Goal: Information Seeking & Learning: Learn about a topic

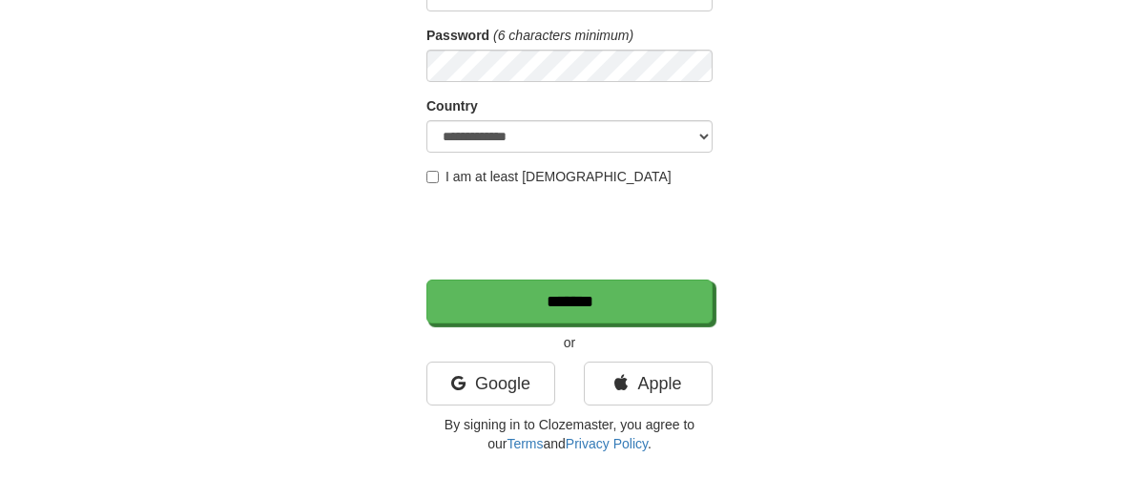
scroll to position [279, 0]
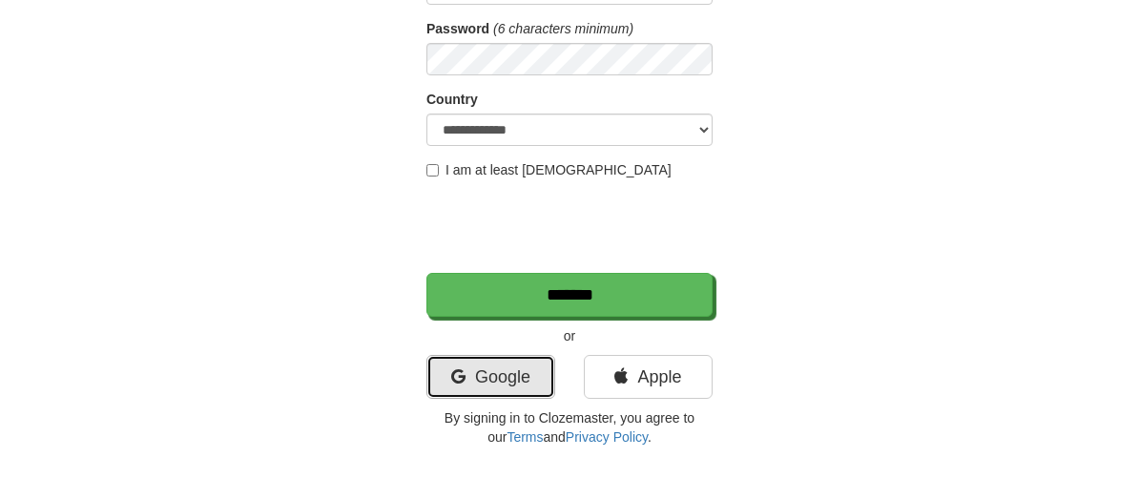
click at [504, 381] on link "Google" at bounding box center [490, 377] width 129 height 44
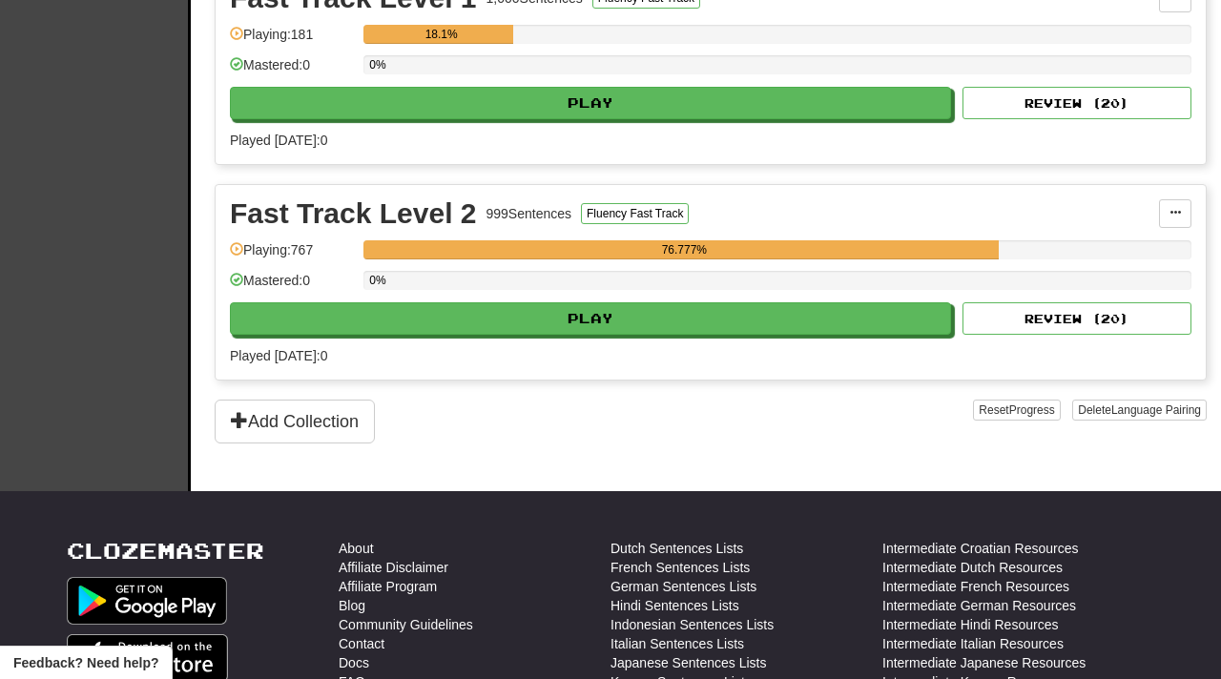
scroll to position [472, 0]
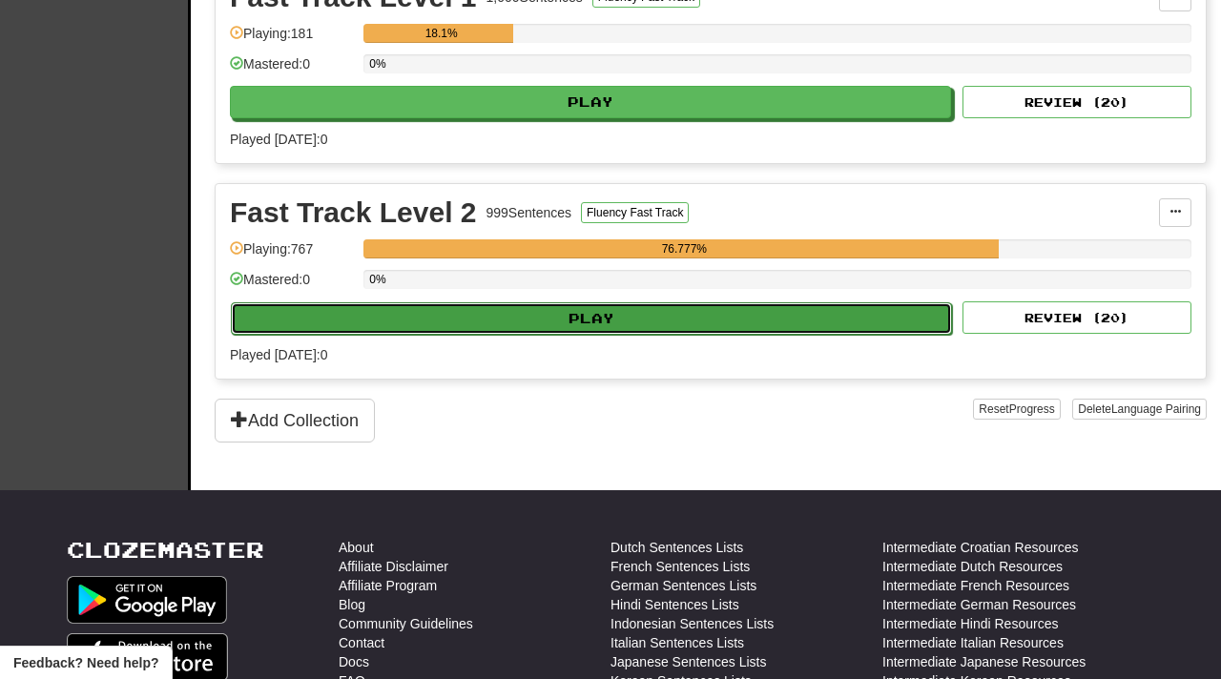
click at [671, 320] on button "Play" at bounding box center [591, 318] width 721 height 32
select select "**"
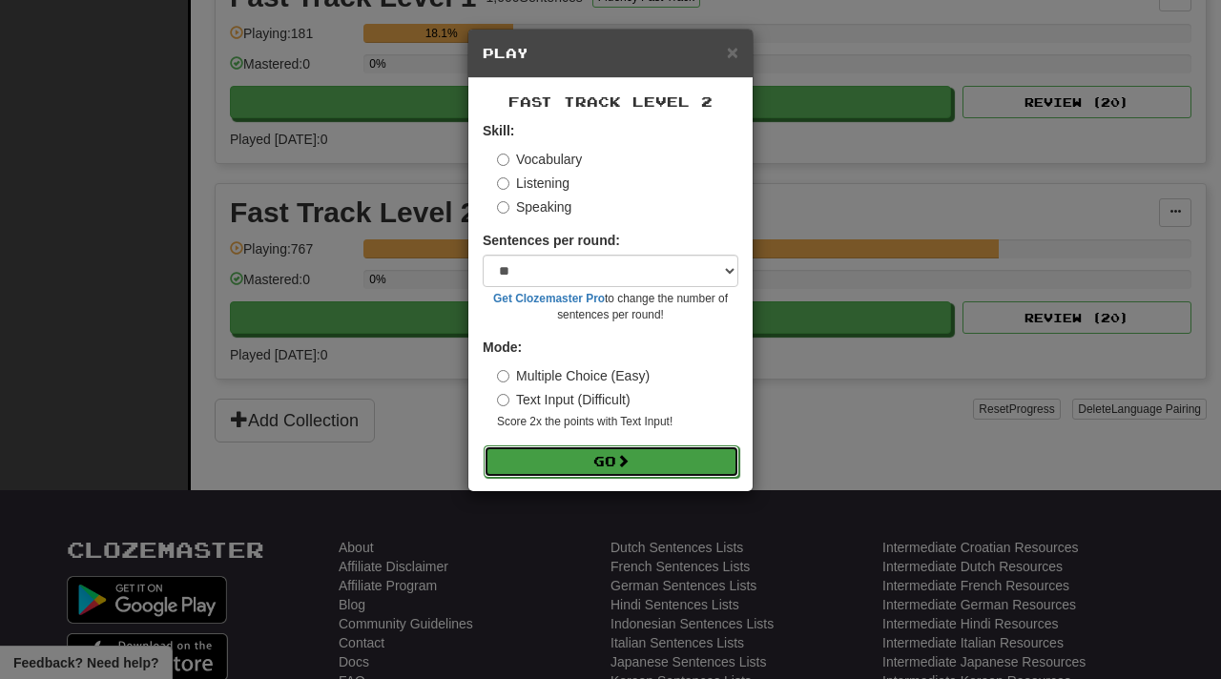
click at [629, 466] on span at bounding box center [622, 460] width 13 height 13
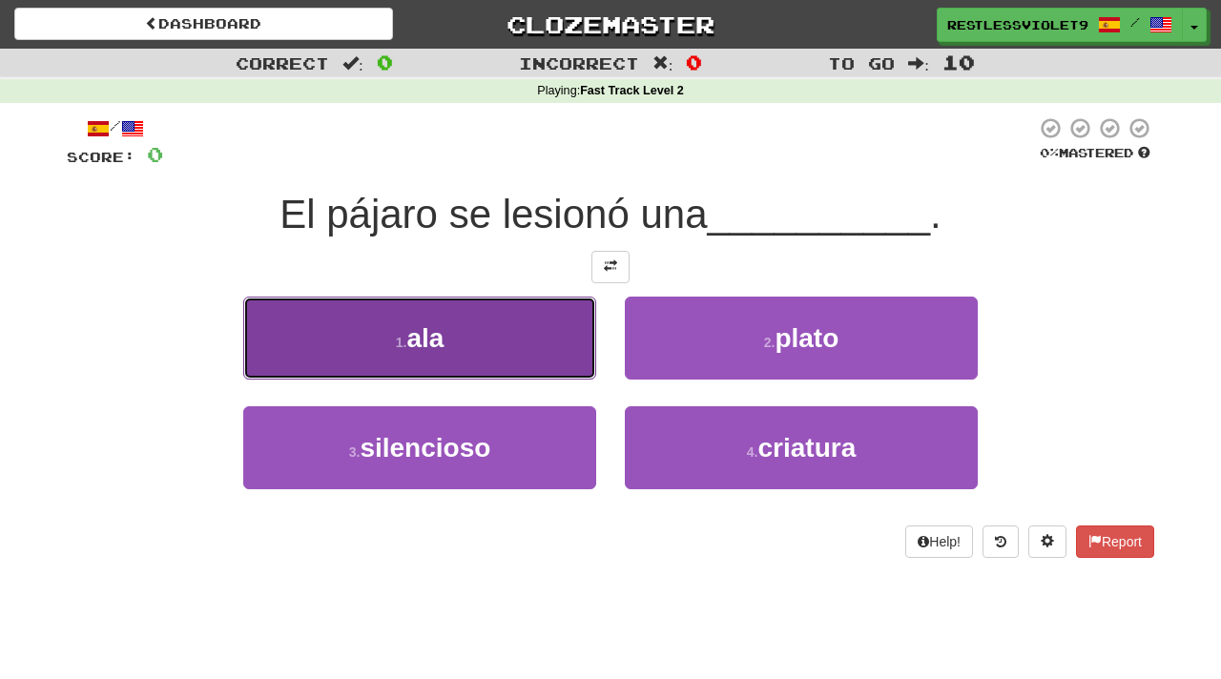
click at [454, 342] on button "1 . ala" at bounding box center [419, 338] width 353 height 83
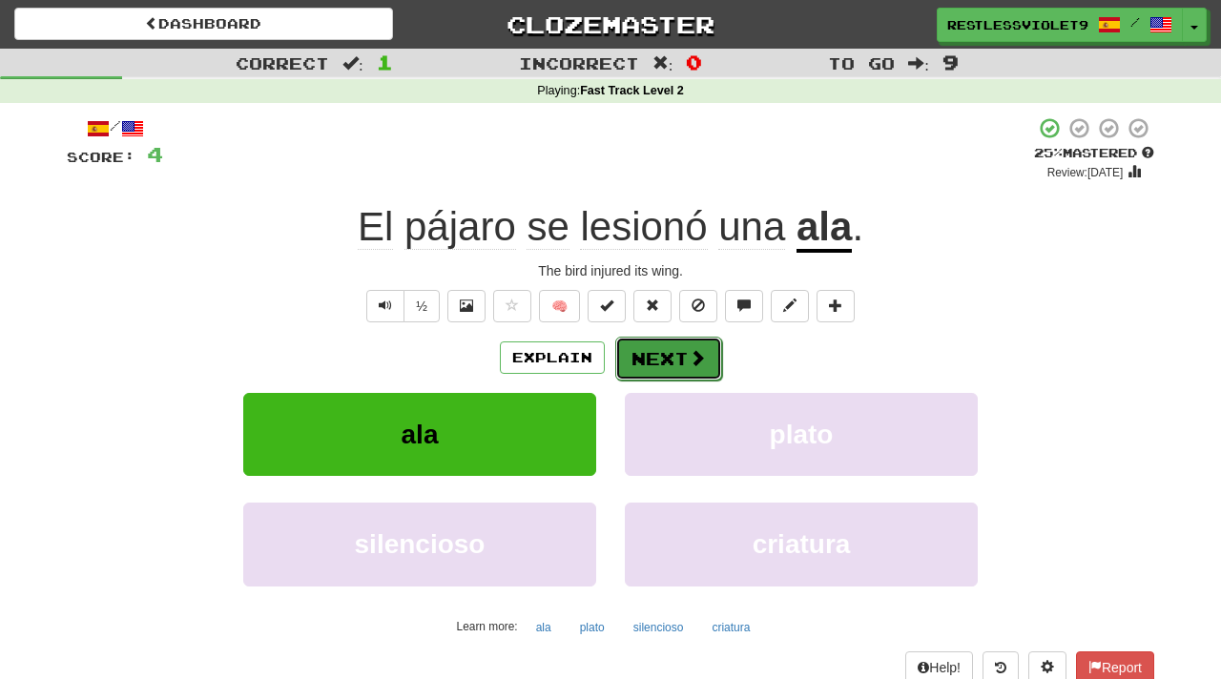
click at [679, 350] on button "Next" at bounding box center [668, 359] width 107 height 44
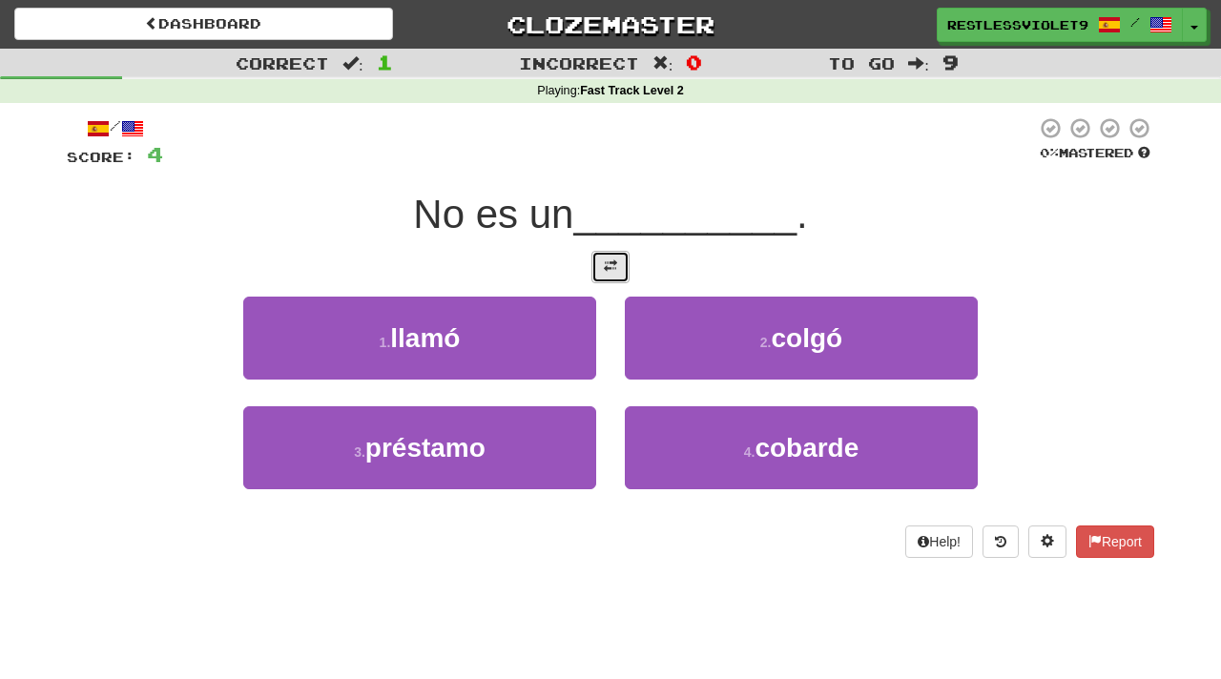
click at [613, 259] on span at bounding box center [610, 265] width 13 height 13
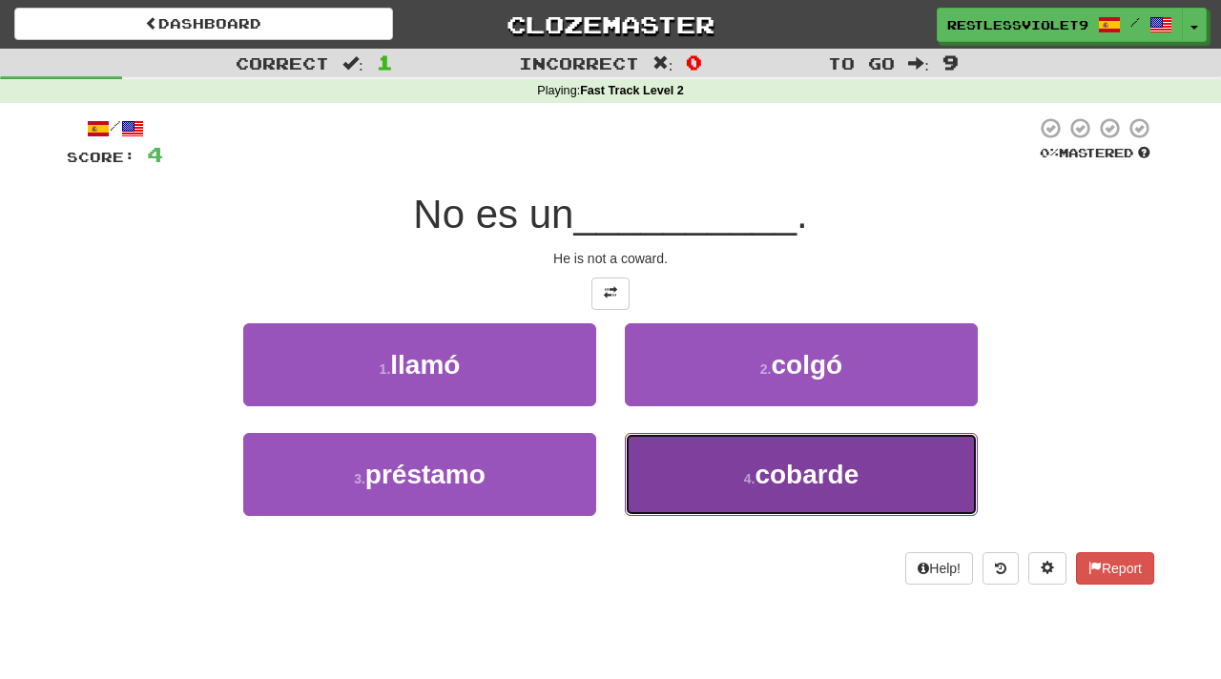
click at [831, 475] on span "cobarde" at bounding box center [806, 475] width 104 height 30
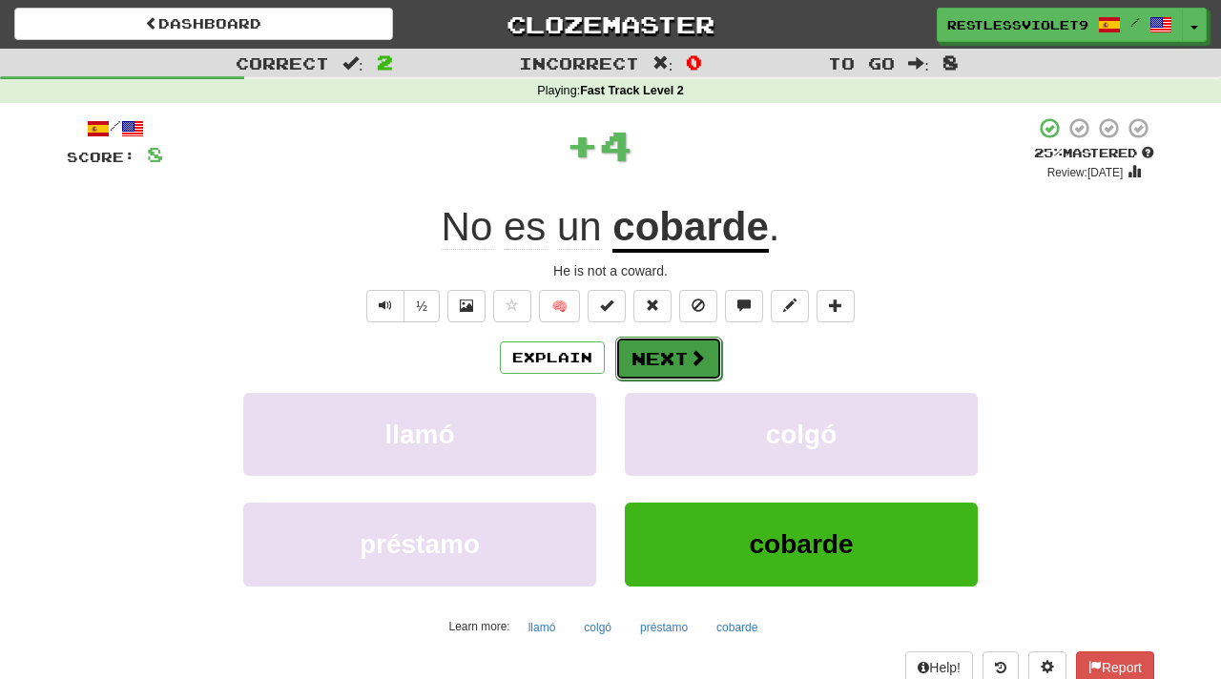
click at [684, 354] on button "Next" at bounding box center [668, 359] width 107 height 44
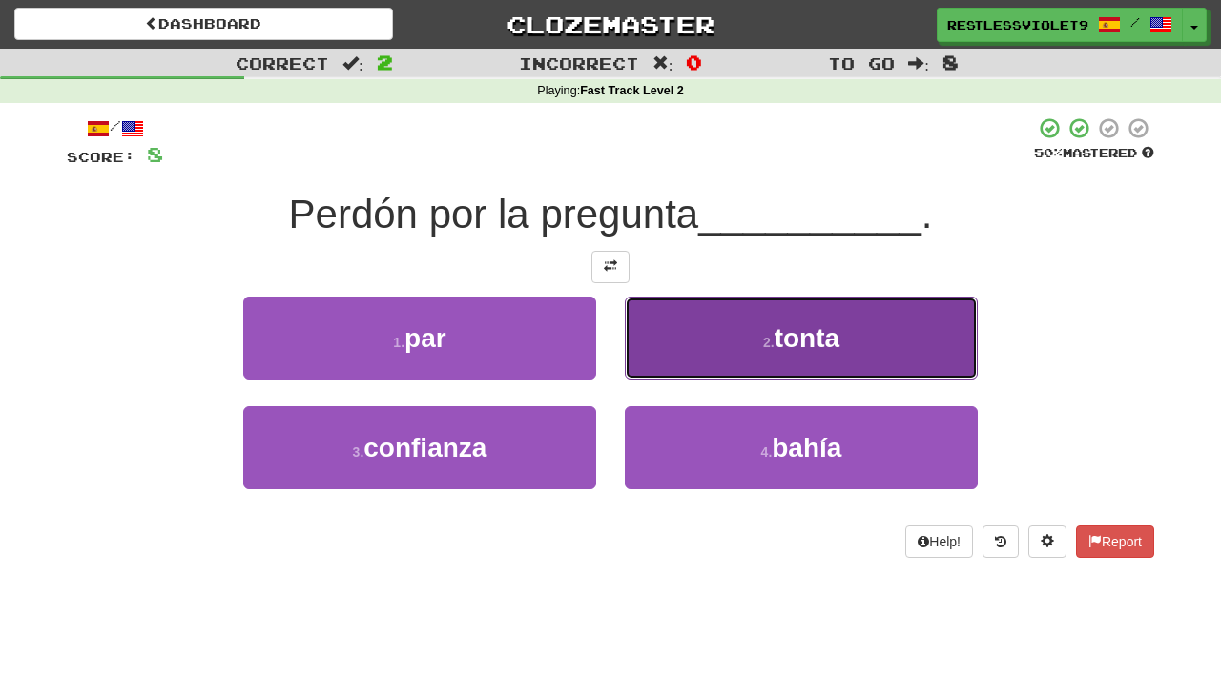
click at [763, 340] on small "2 ." at bounding box center [768, 342] width 11 height 15
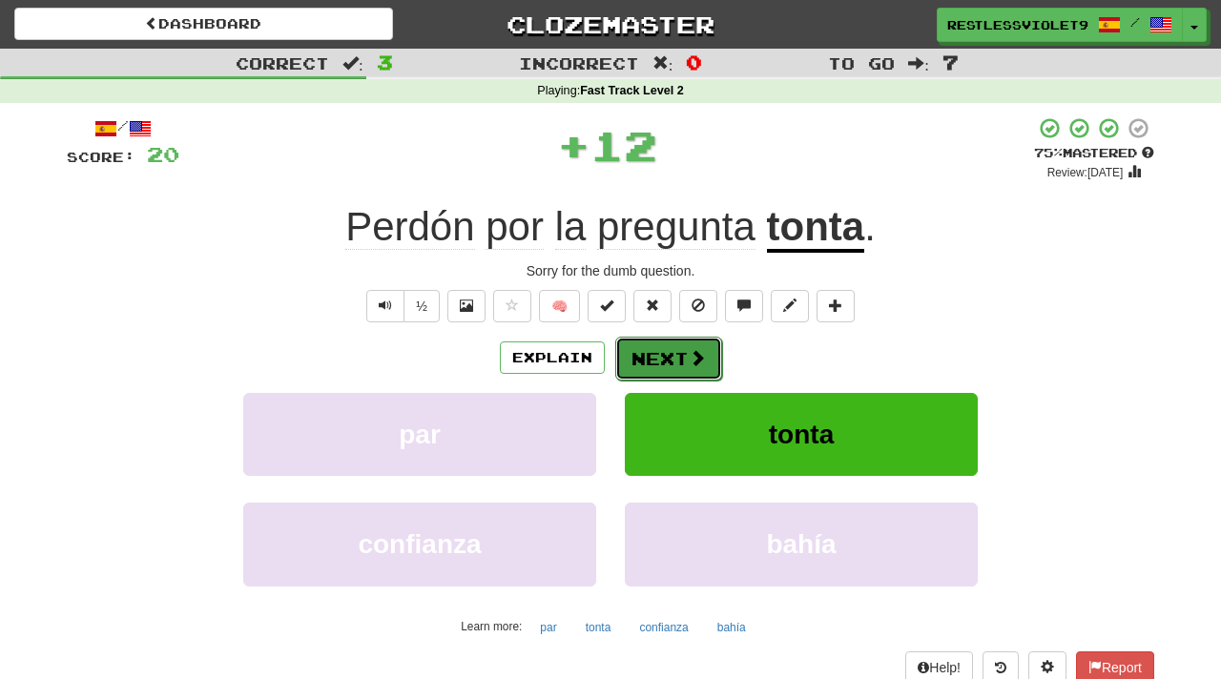
click at [672, 358] on button "Next" at bounding box center [668, 359] width 107 height 44
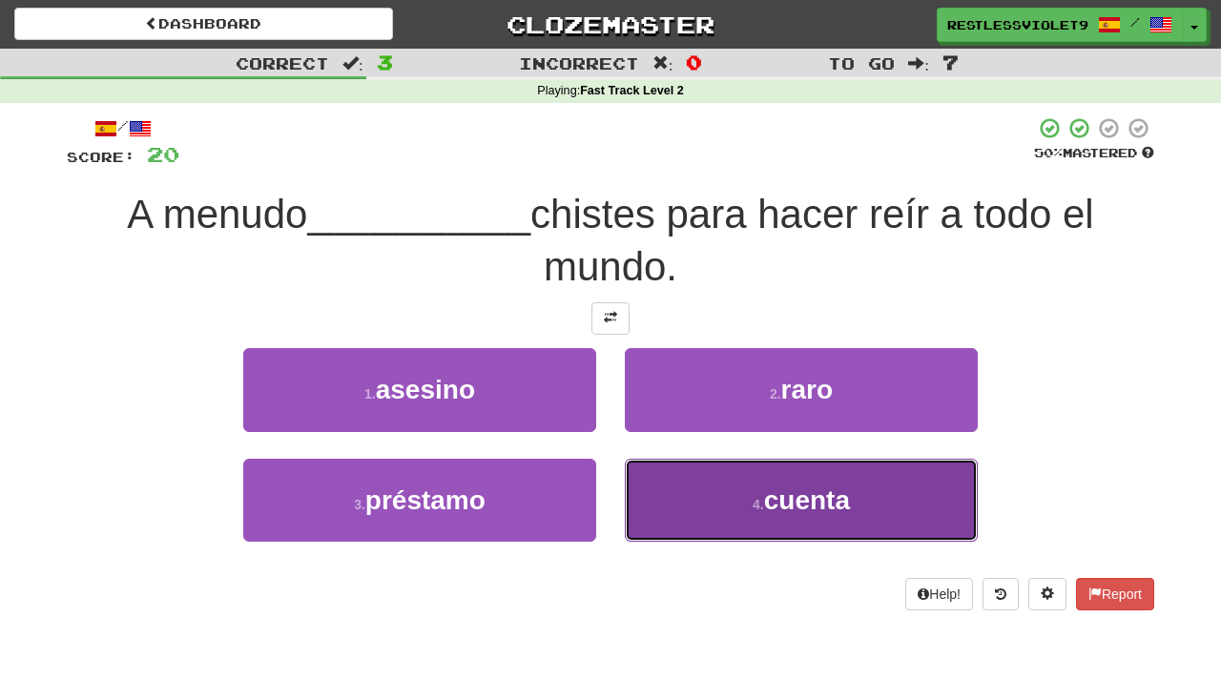
click at [844, 485] on span "cuenta" at bounding box center [807, 500] width 86 height 30
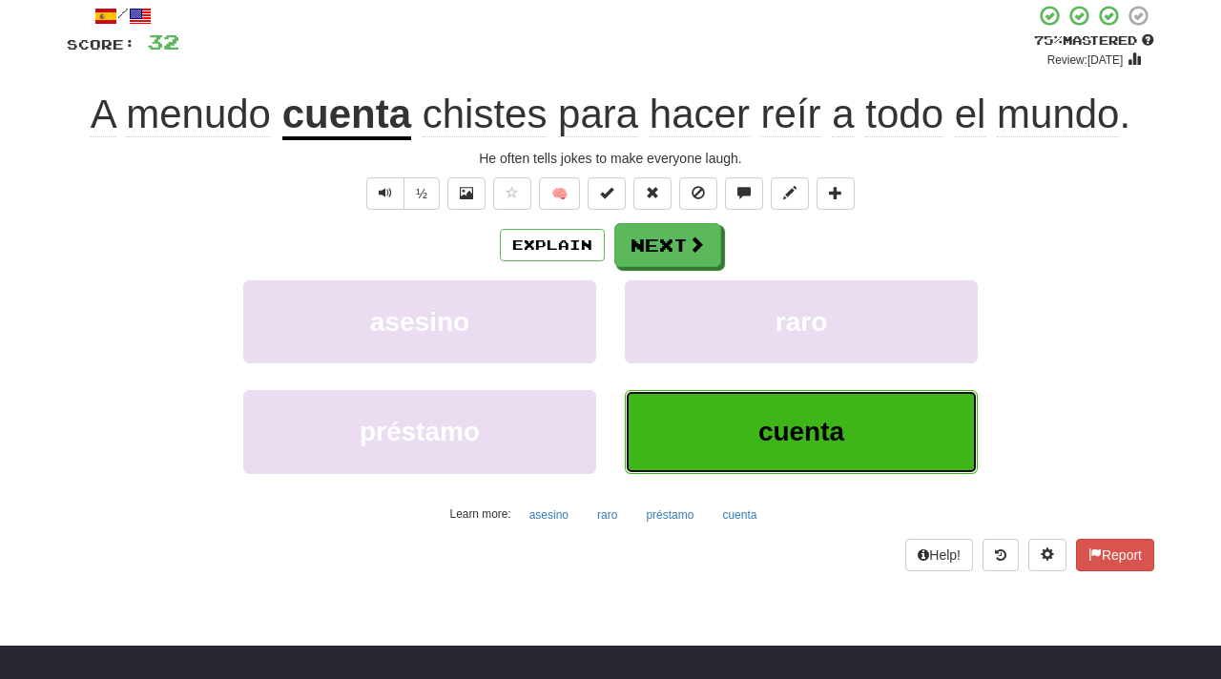
scroll to position [119, 0]
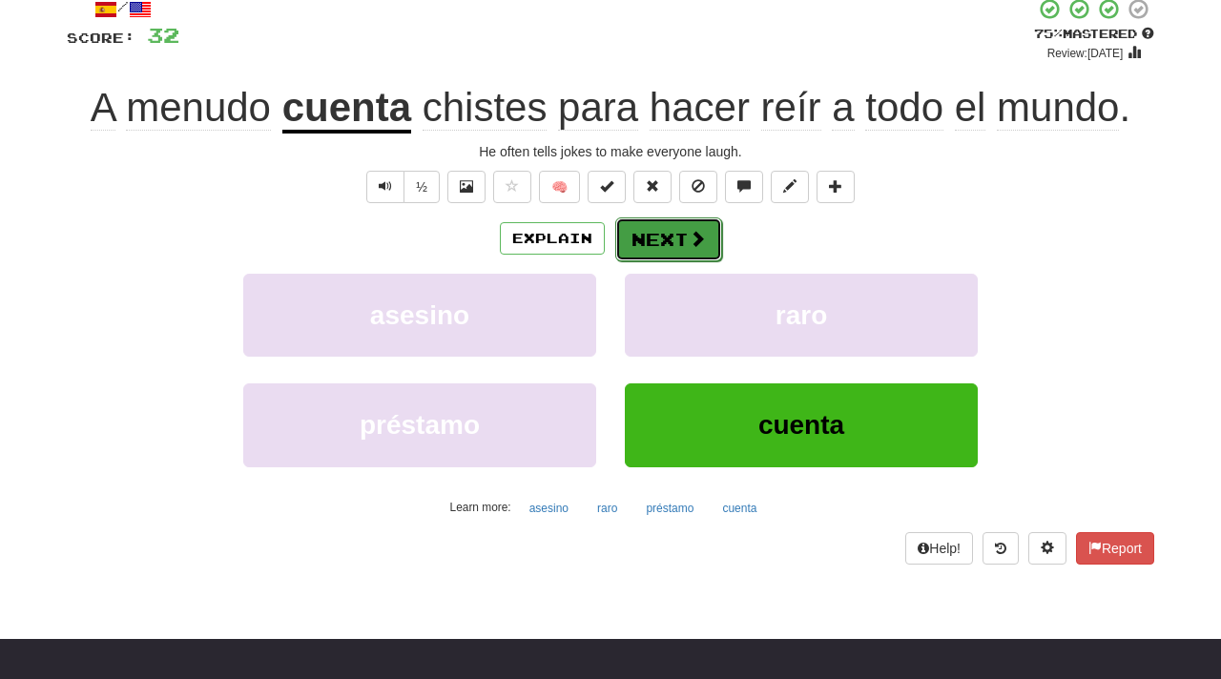
click at [675, 240] on button "Next" at bounding box center [668, 239] width 107 height 44
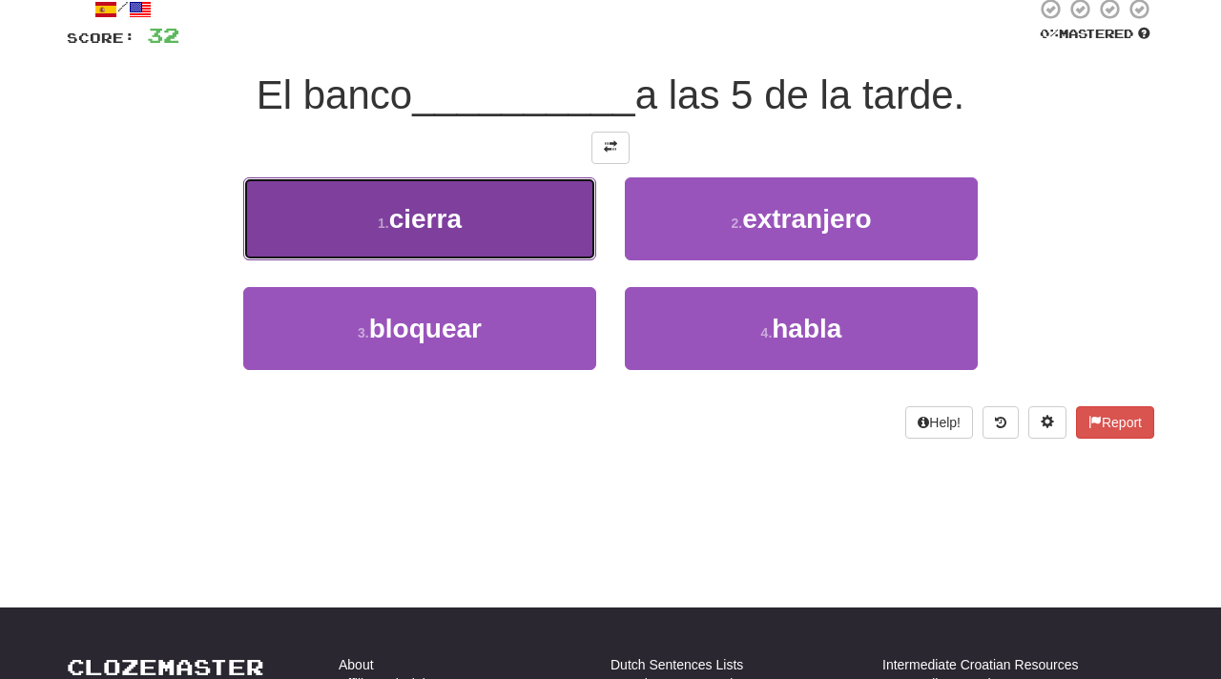
click at [479, 213] on button "1 . cierra" at bounding box center [419, 218] width 353 height 83
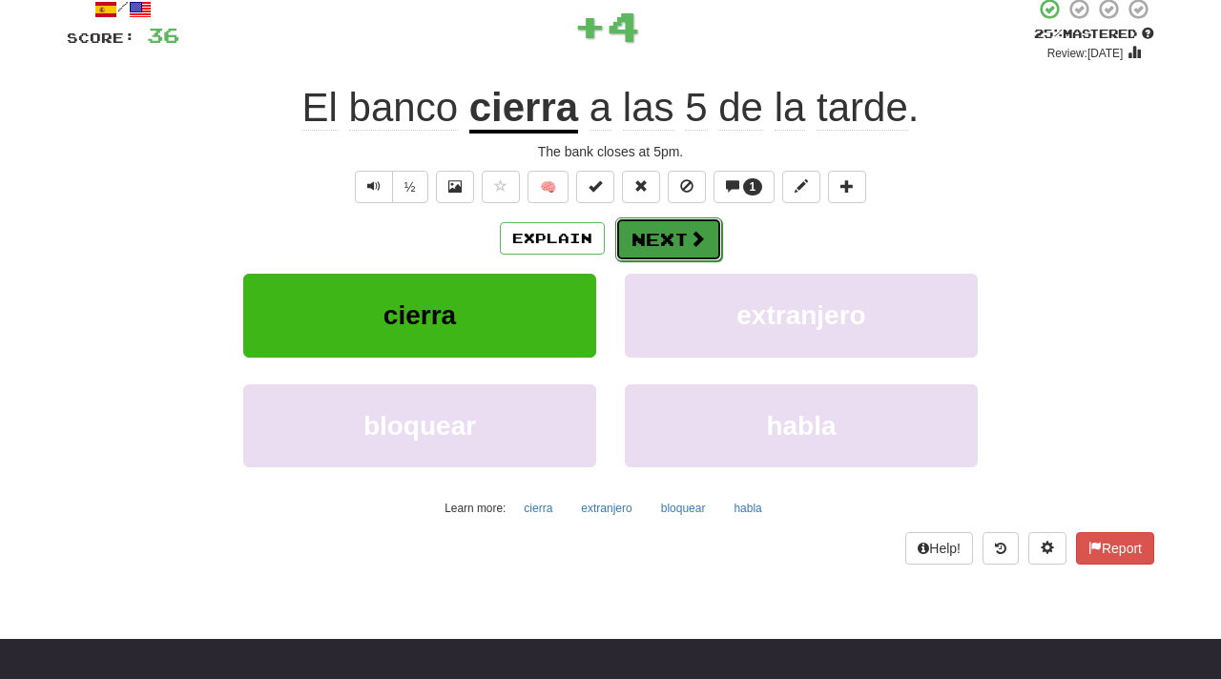
click at [686, 238] on button "Next" at bounding box center [668, 239] width 107 height 44
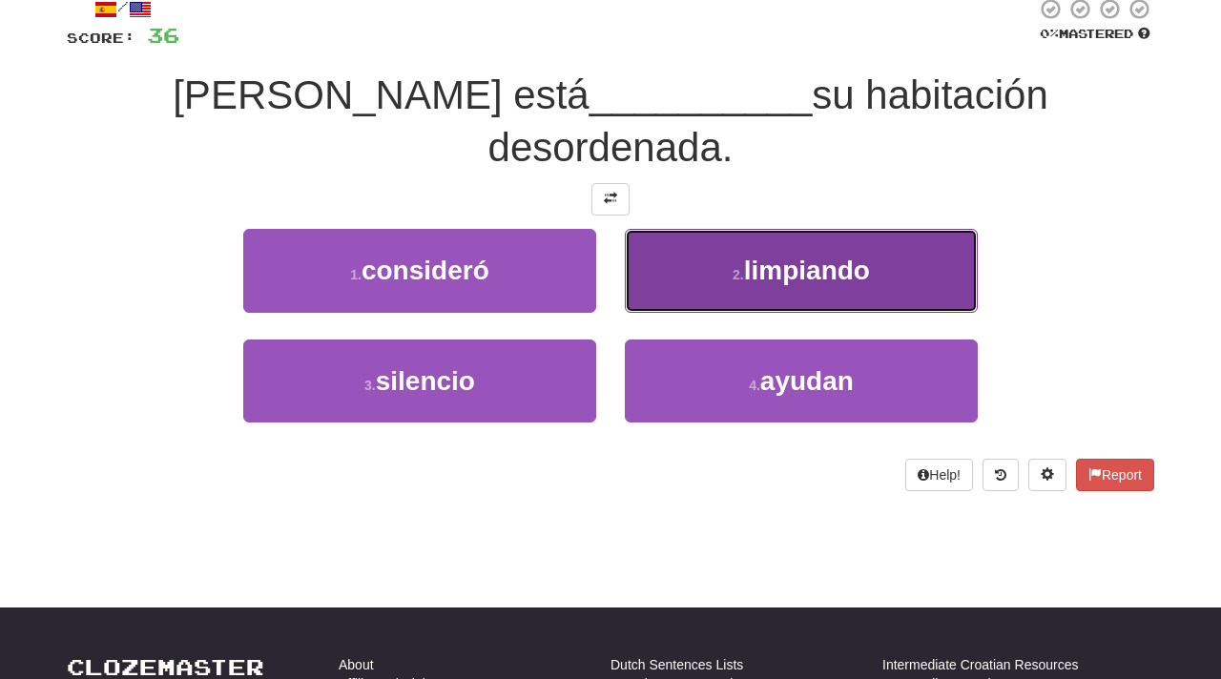
click at [871, 229] on button "2 . limpiando" at bounding box center [801, 270] width 353 height 83
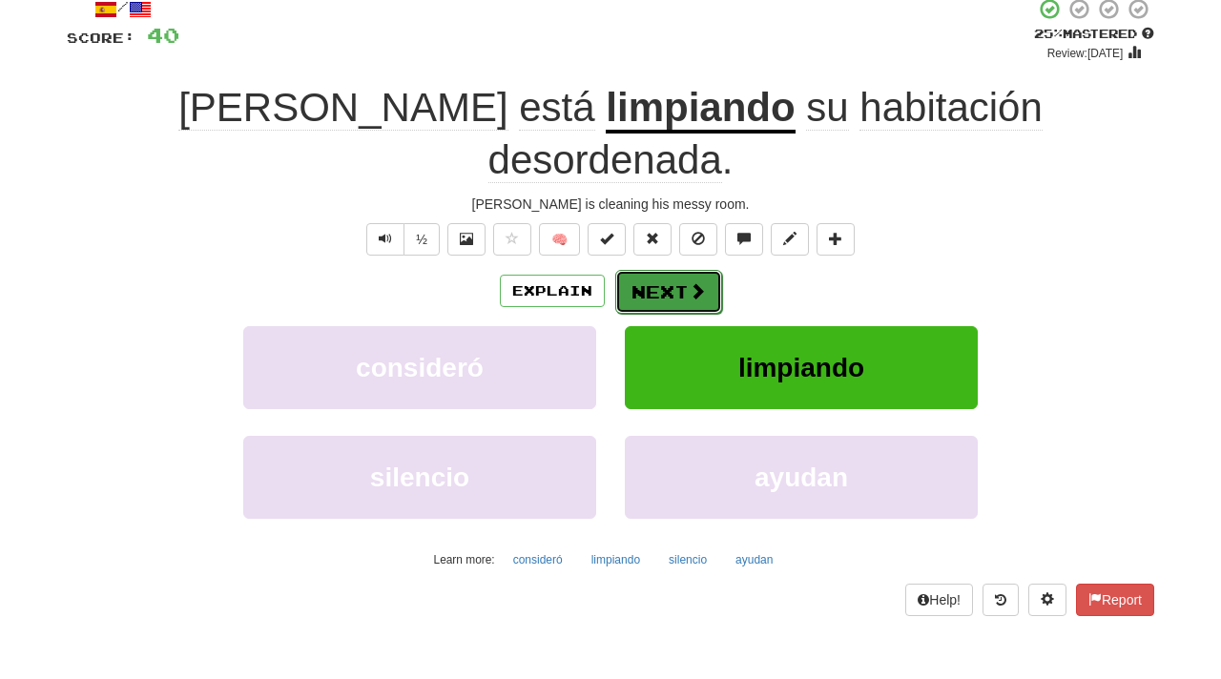
click at [667, 270] on button "Next" at bounding box center [668, 292] width 107 height 44
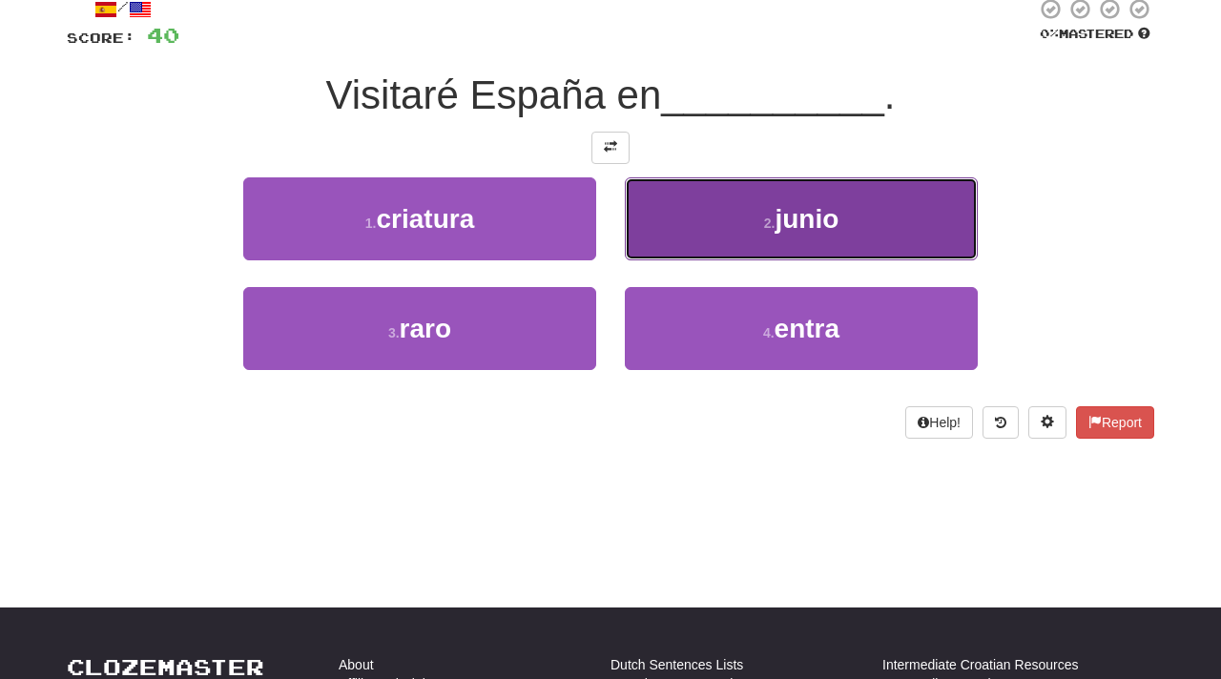
click at [852, 224] on button "2 . junio" at bounding box center [801, 218] width 353 height 83
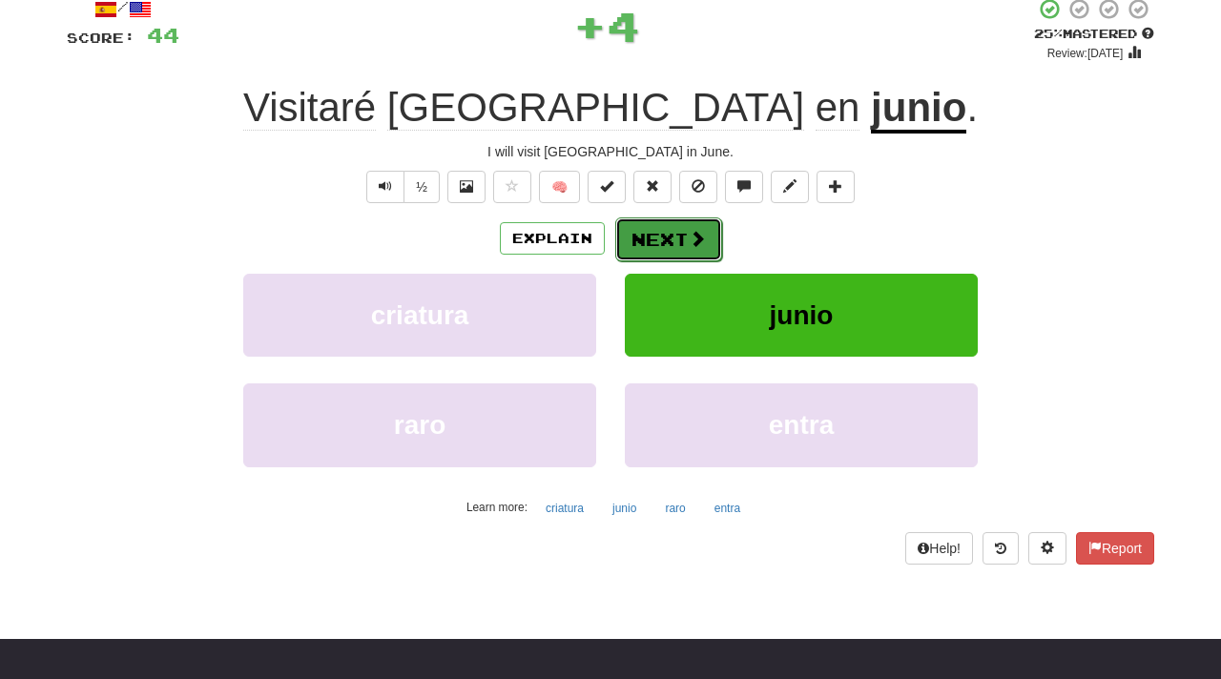
click at [664, 236] on button "Next" at bounding box center [668, 239] width 107 height 44
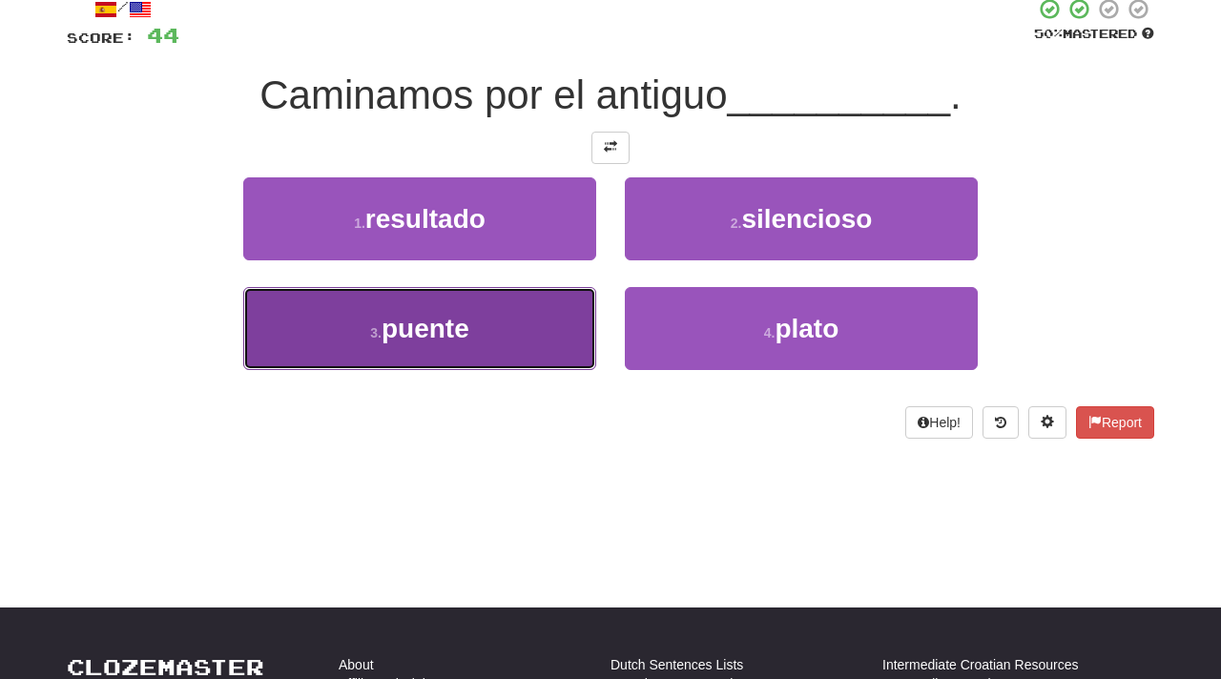
click at [472, 328] on button "3 . puente" at bounding box center [419, 328] width 353 height 83
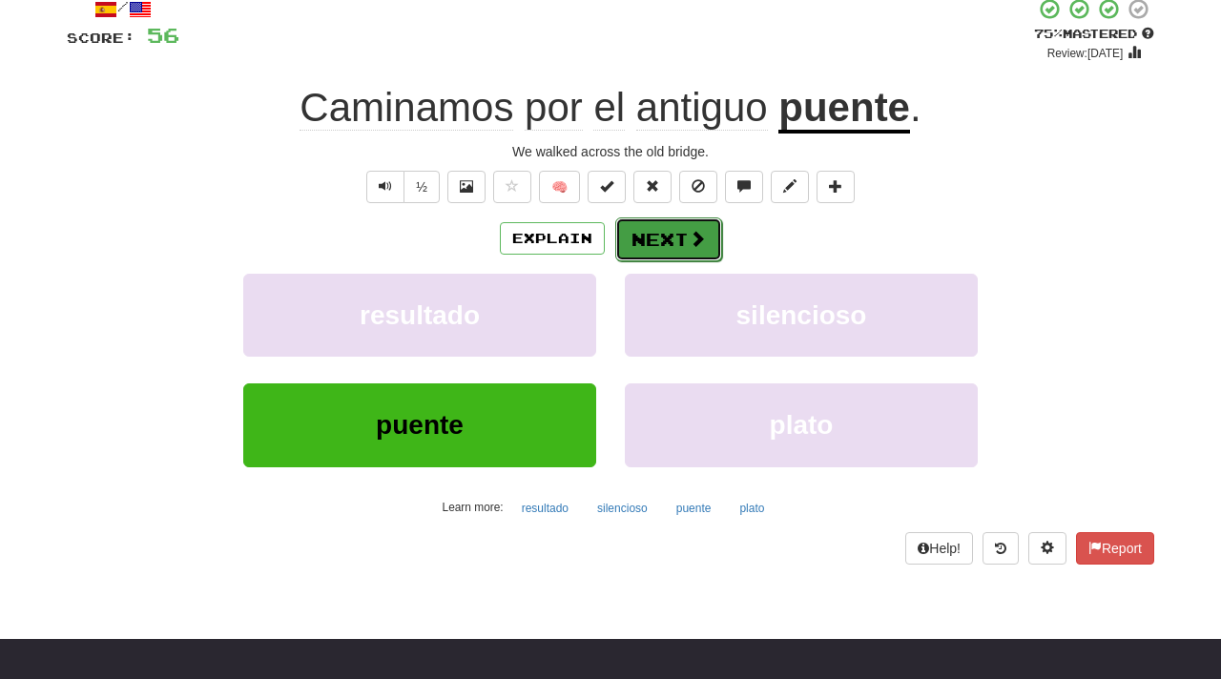
click at [674, 239] on button "Next" at bounding box center [668, 239] width 107 height 44
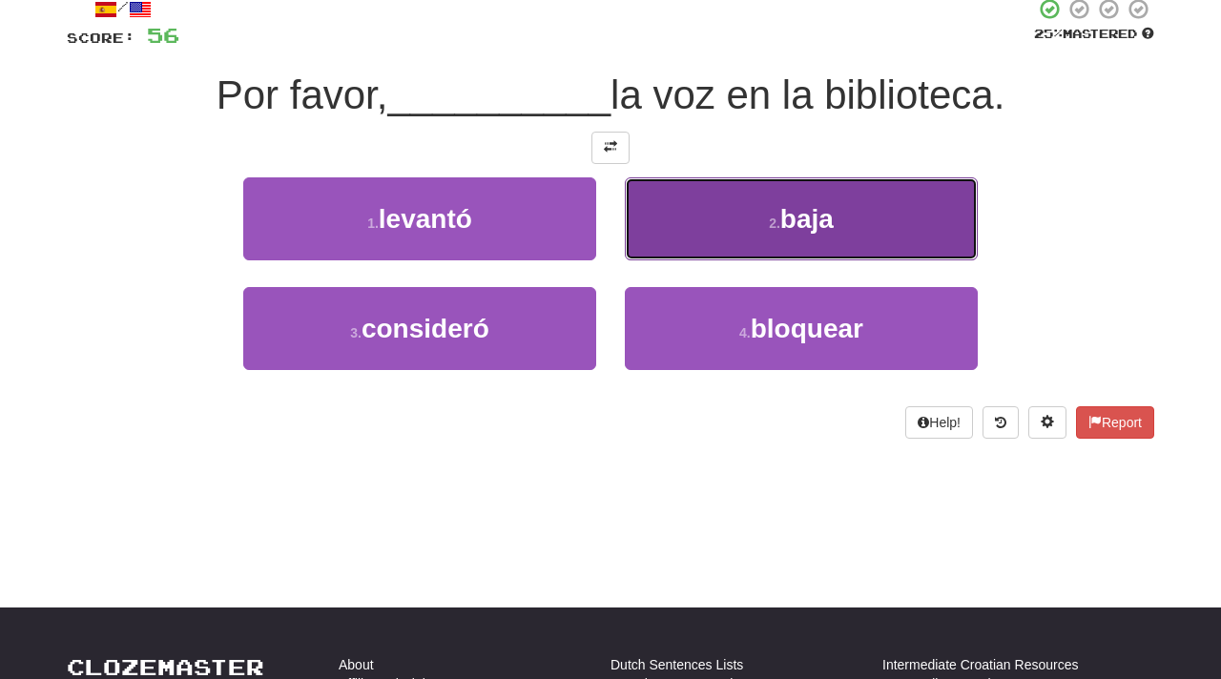
click at [791, 238] on button "2 . baja" at bounding box center [801, 218] width 353 height 83
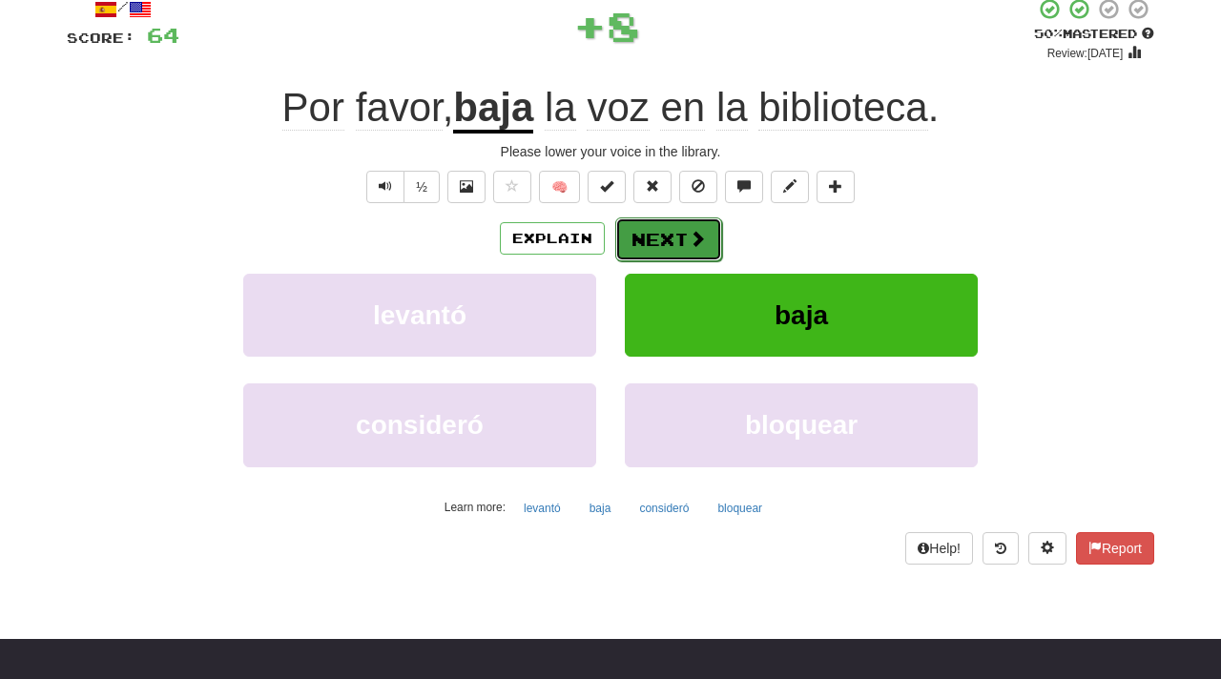
click at [669, 243] on button "Next" at bounding box center [668, 239] width 107 height 44
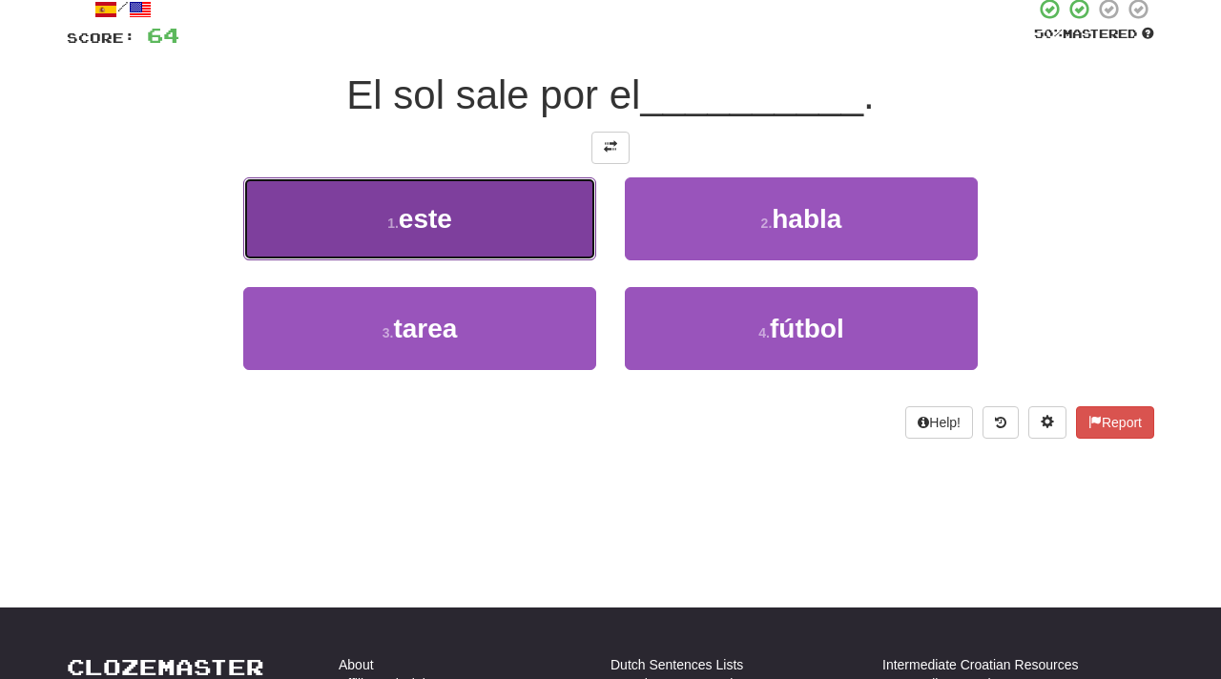
click at [482, 221] on button "1 . este" at bounding box center [419, 218] width 353 height 83
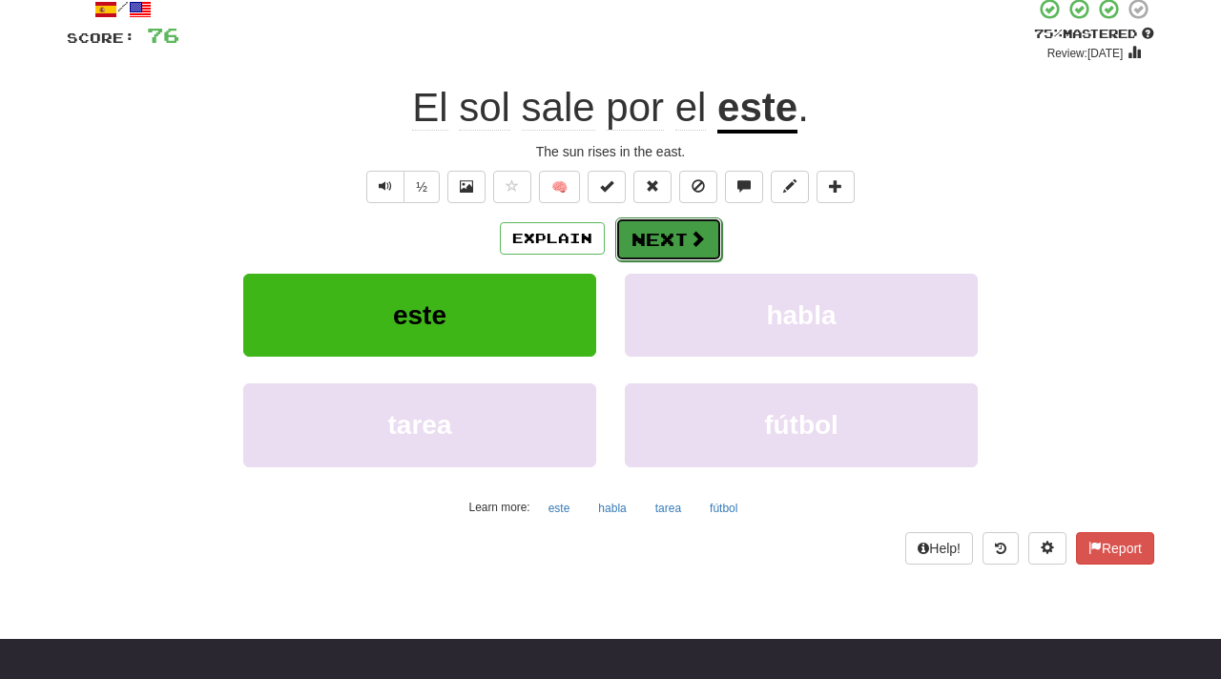
click at [667, 243] on button "Next" at bounding box center [668, 239] width 107 height 44
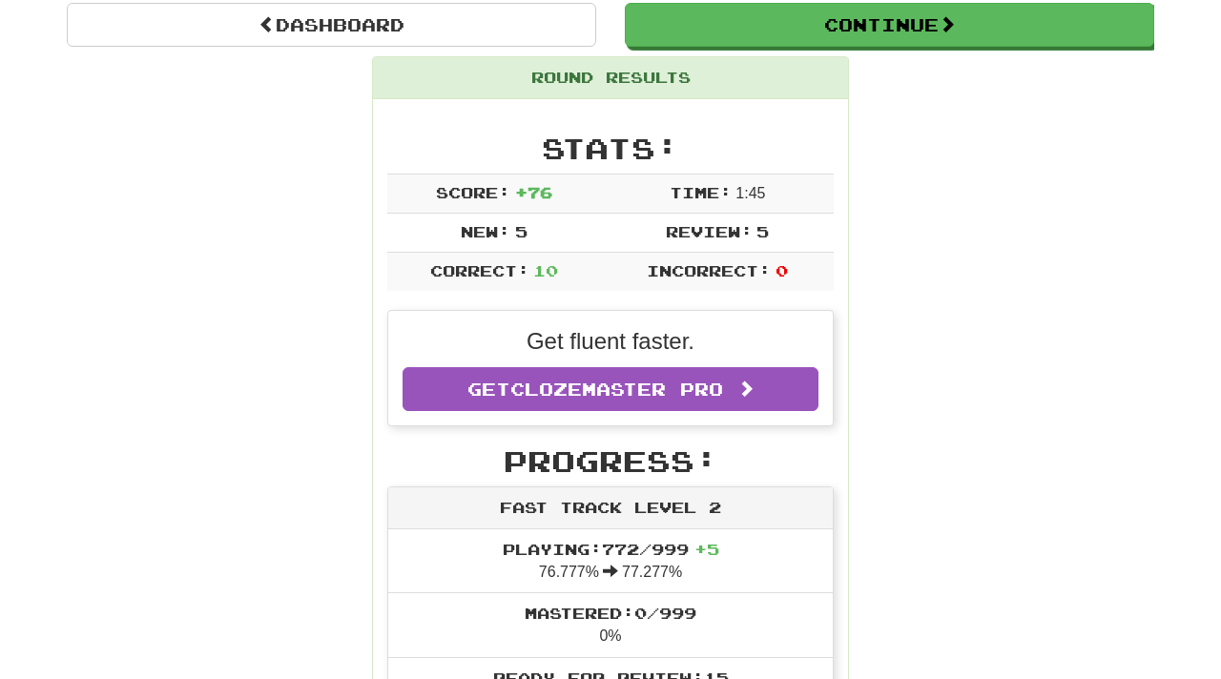
scroll to position [202, 0]
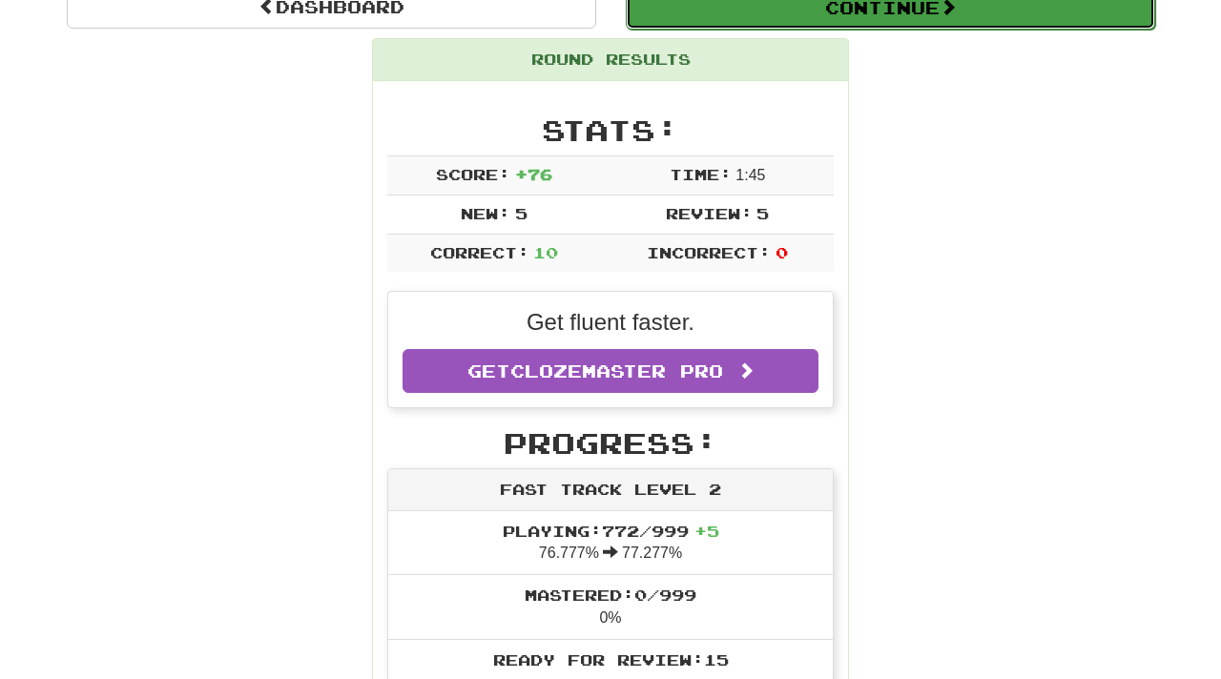
click at [927, 14] on button "Continue" at bounding box center [890, 8] width 529 height 44
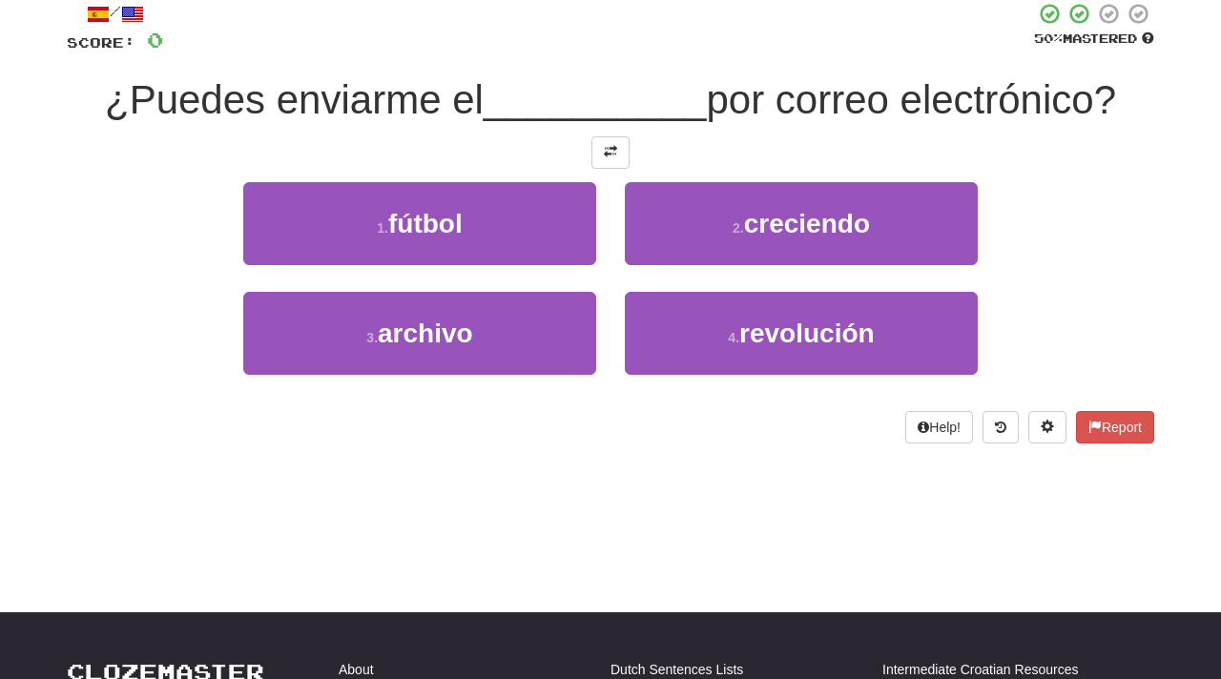
scroll to position [101, 0]
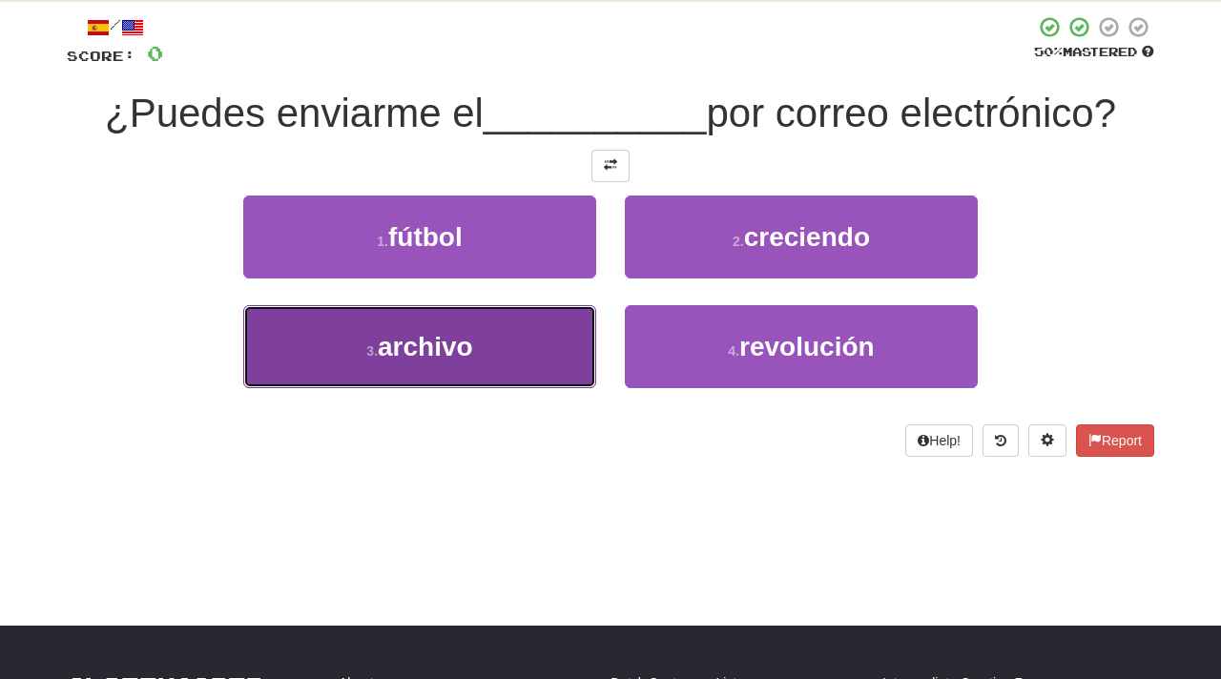
click at [435, 339] on span "archivo" at bounding box center [425, 347] width 95 height 30
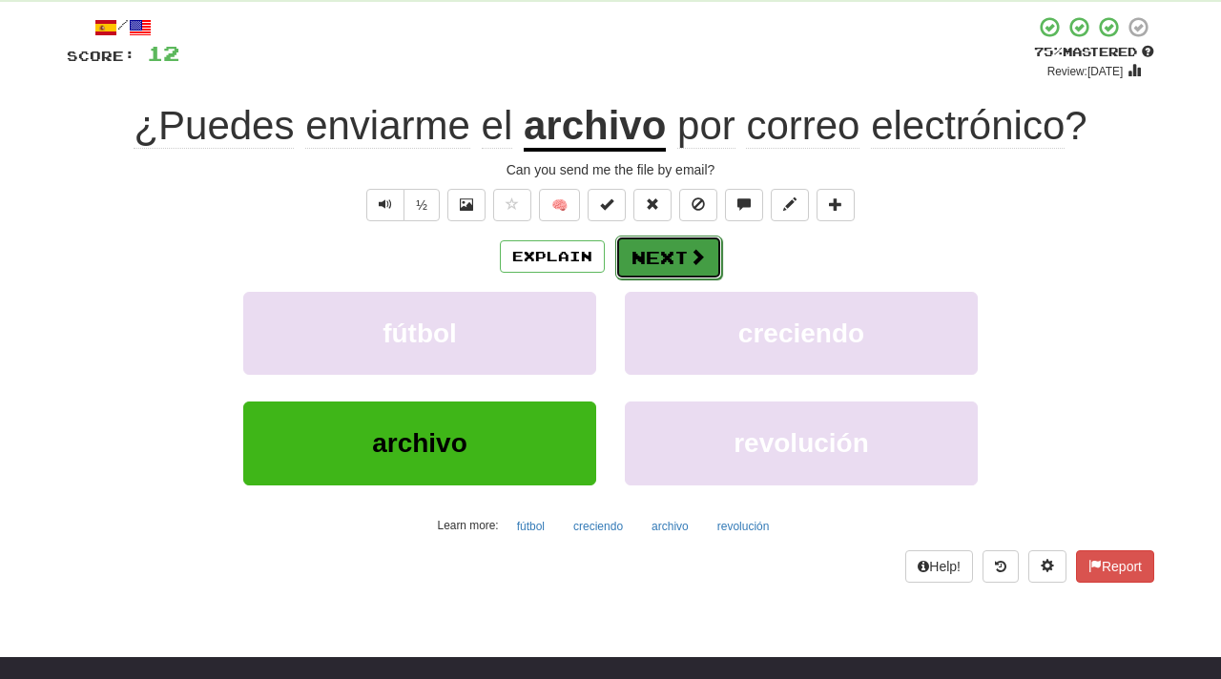
click at [669, 251] on button "Next" at bounding box center [668, 258] width 107 height 44
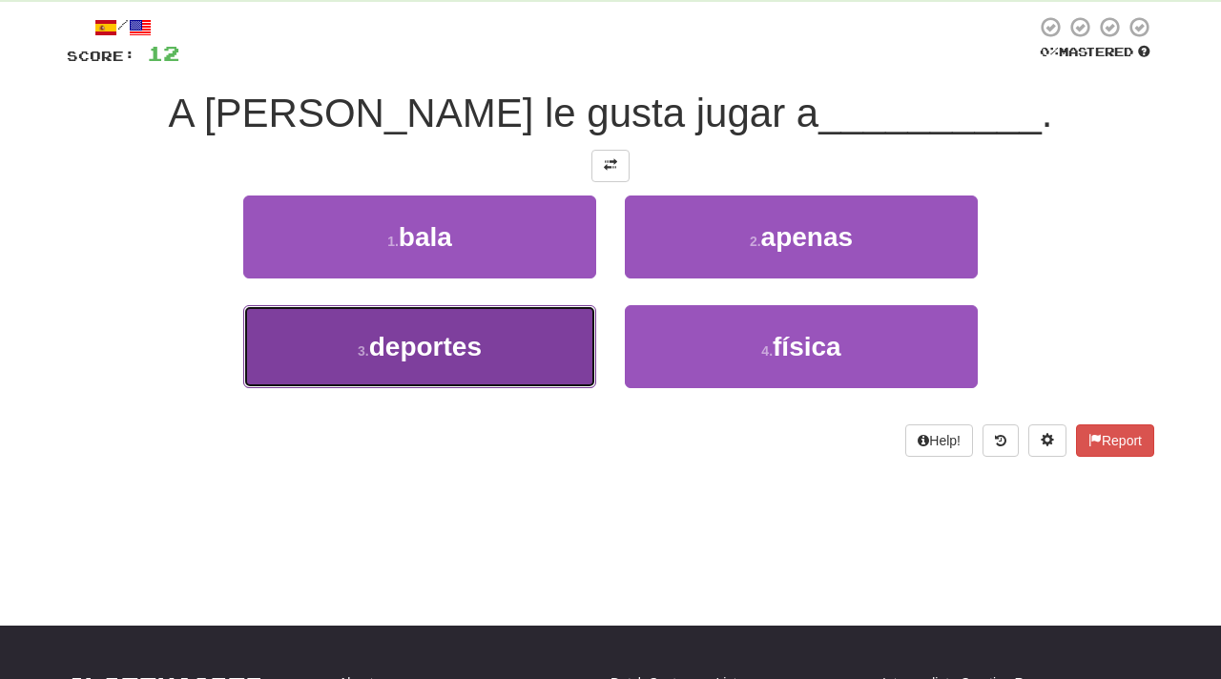
click at [466, 346] on span "deportes" at bounding box center [425, 347] width 113 height 30
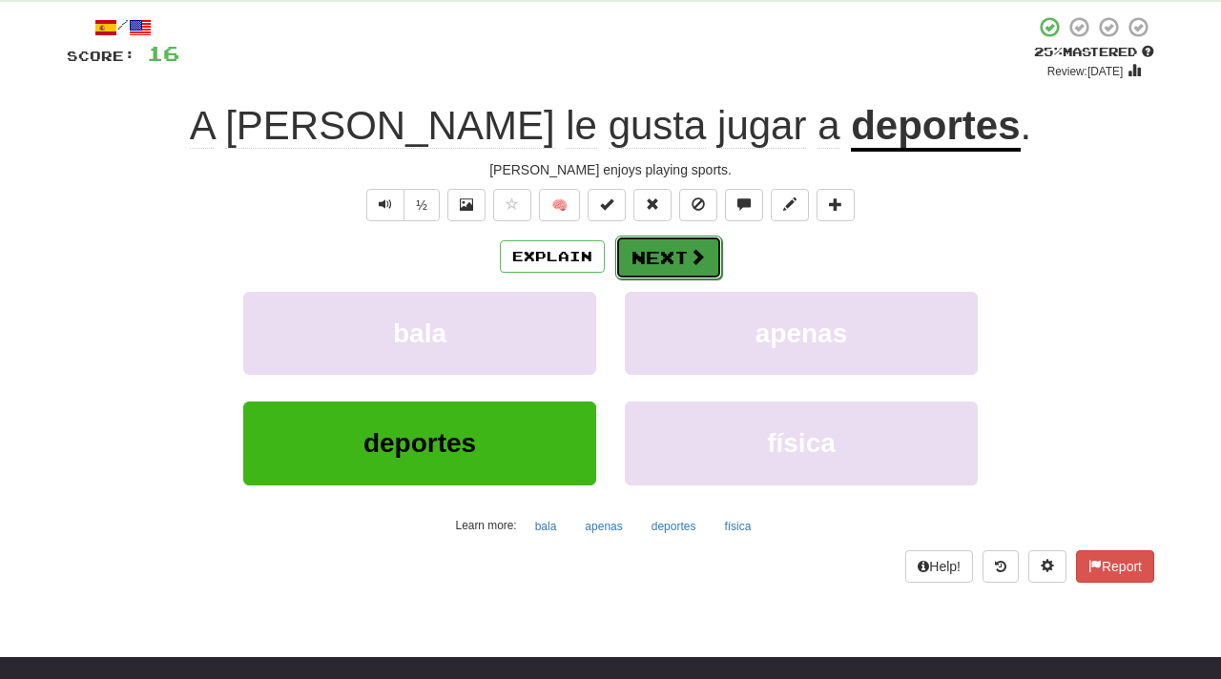
click at [671, 258] on button "Next" at bounding box center [668, 258] width 107 height 44
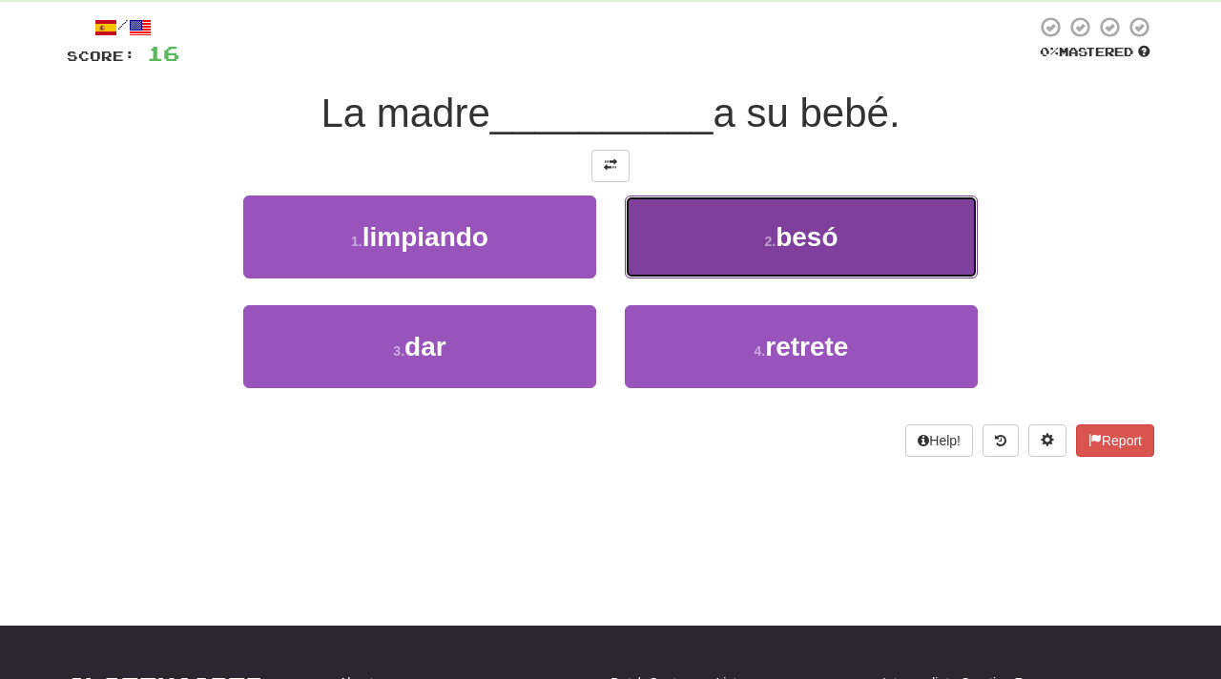
click at [807, 247] on span "besó" at bounding box center [806, 237] width 62 height 30
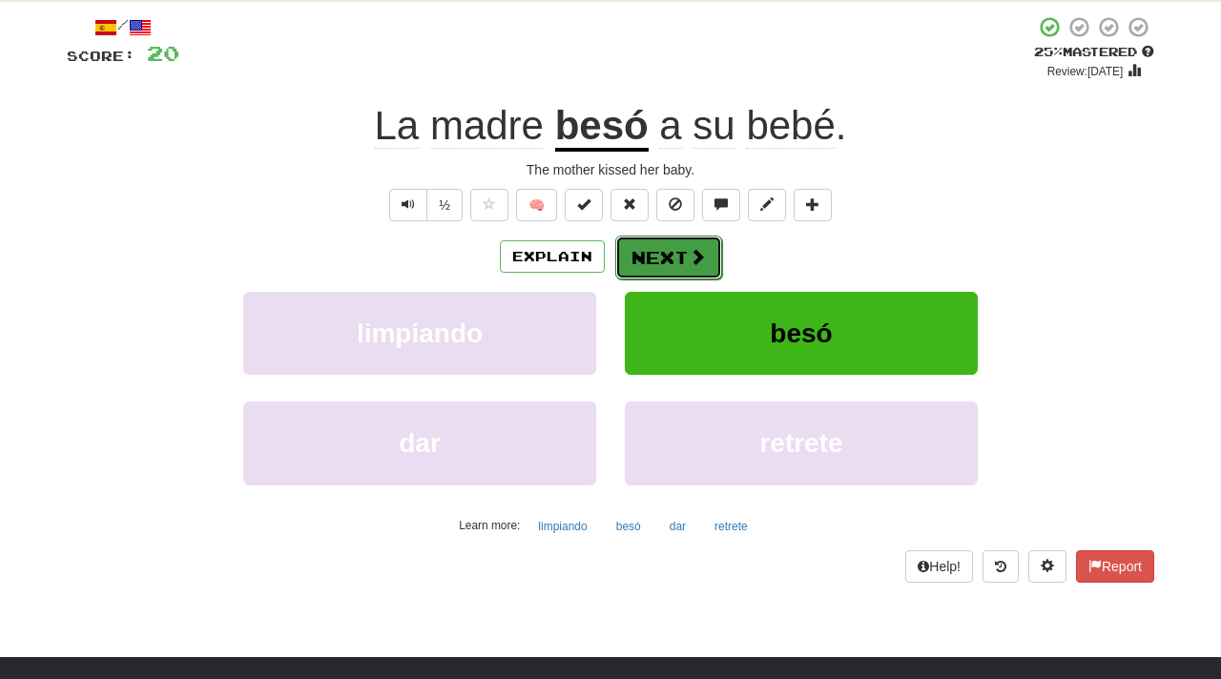
click at [669, 257] on button "Next" at bounding box center [668, 258] width 107 height 44
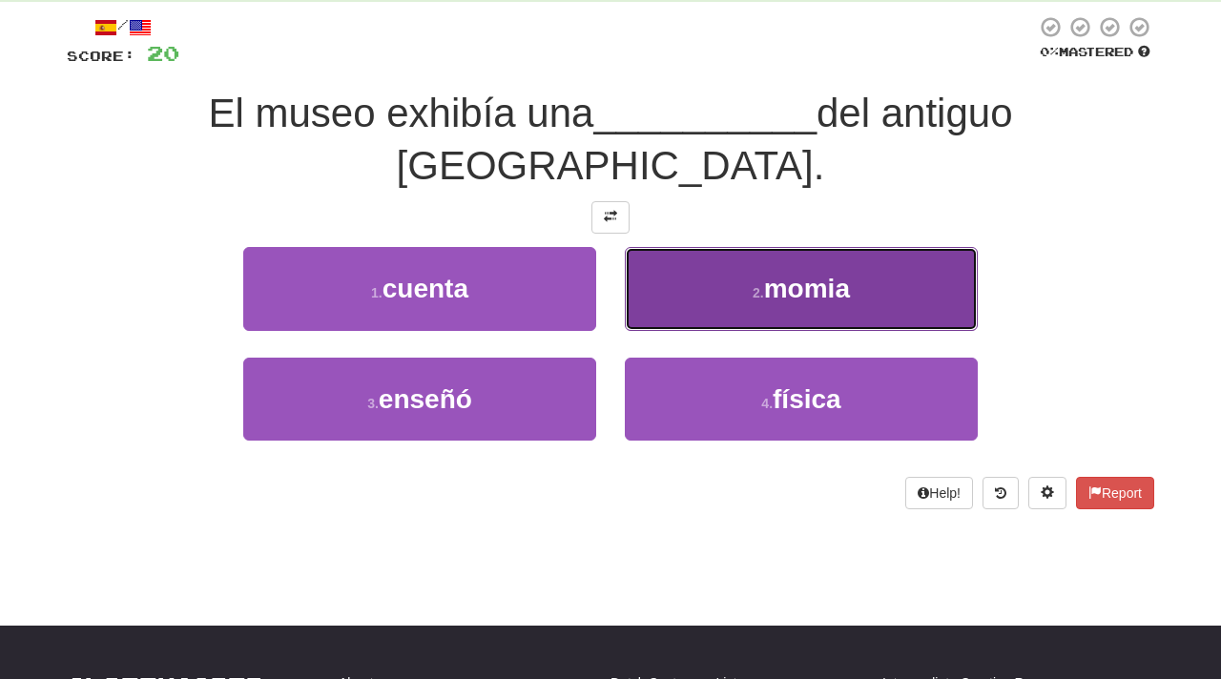
click at [809, 274] on span "momia" at bounding box center [807, 289] width 86 height 30
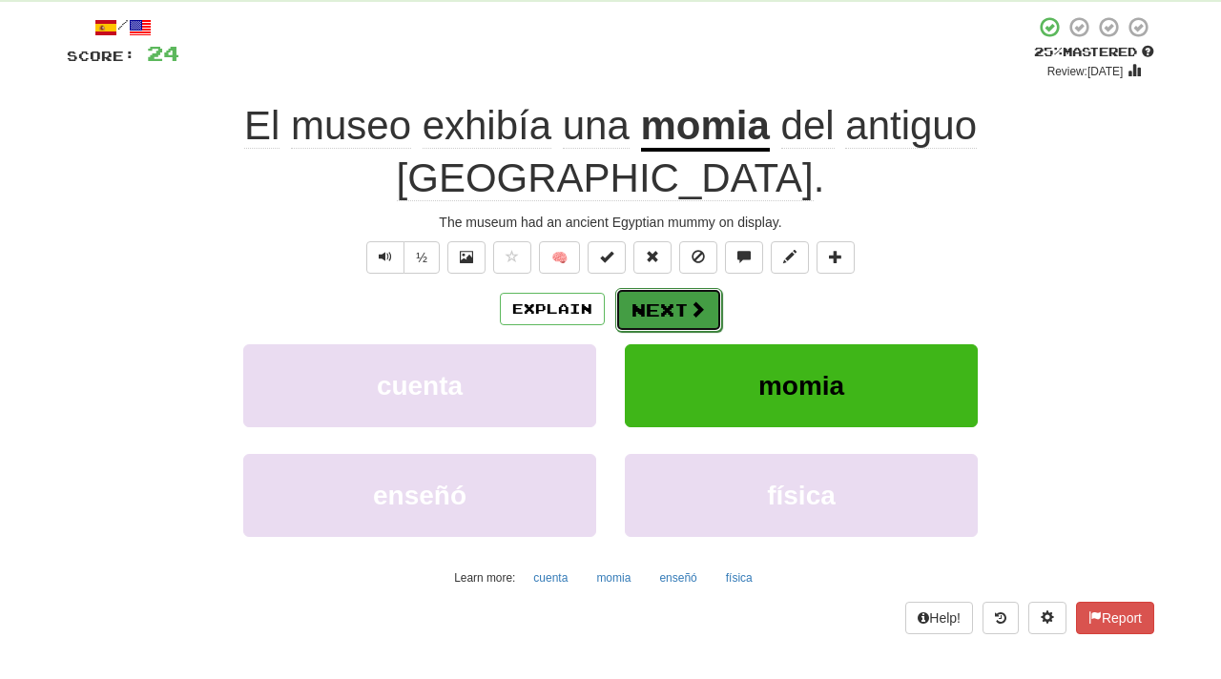
click at [673, 288] on button "Next" at bounding box center [668, 310] width 107 height 44
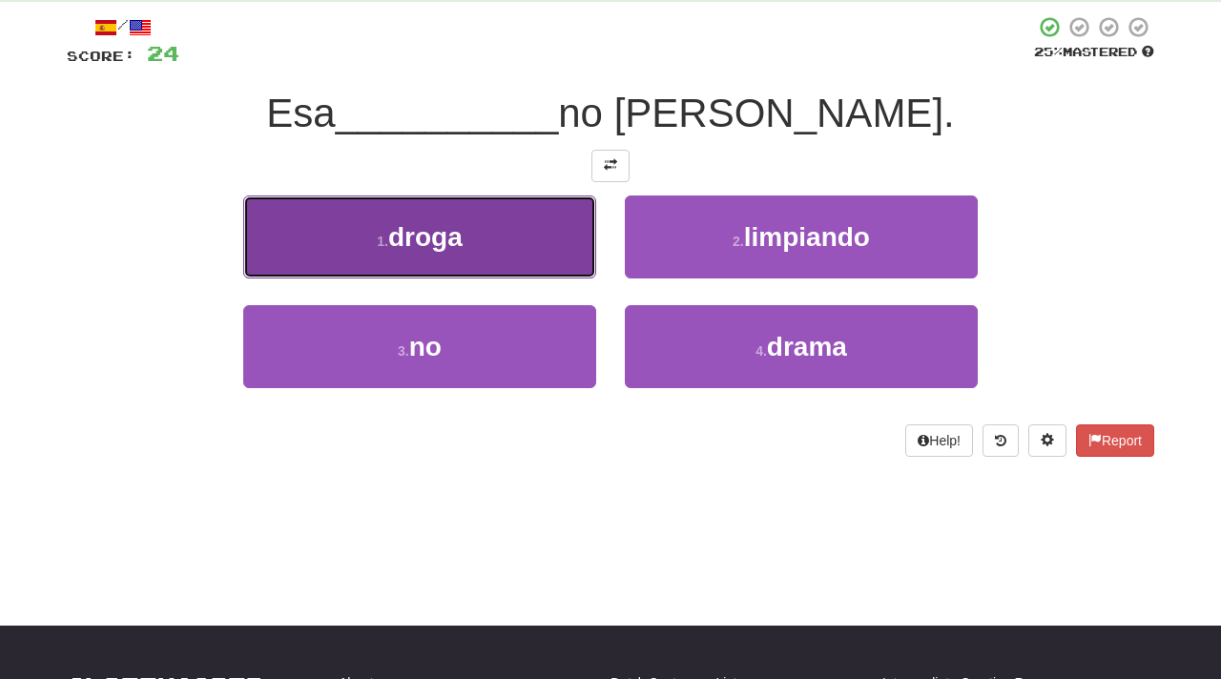
click at [445, 240] on span "droga" at bounding box center [425, 237] width 74 height 30
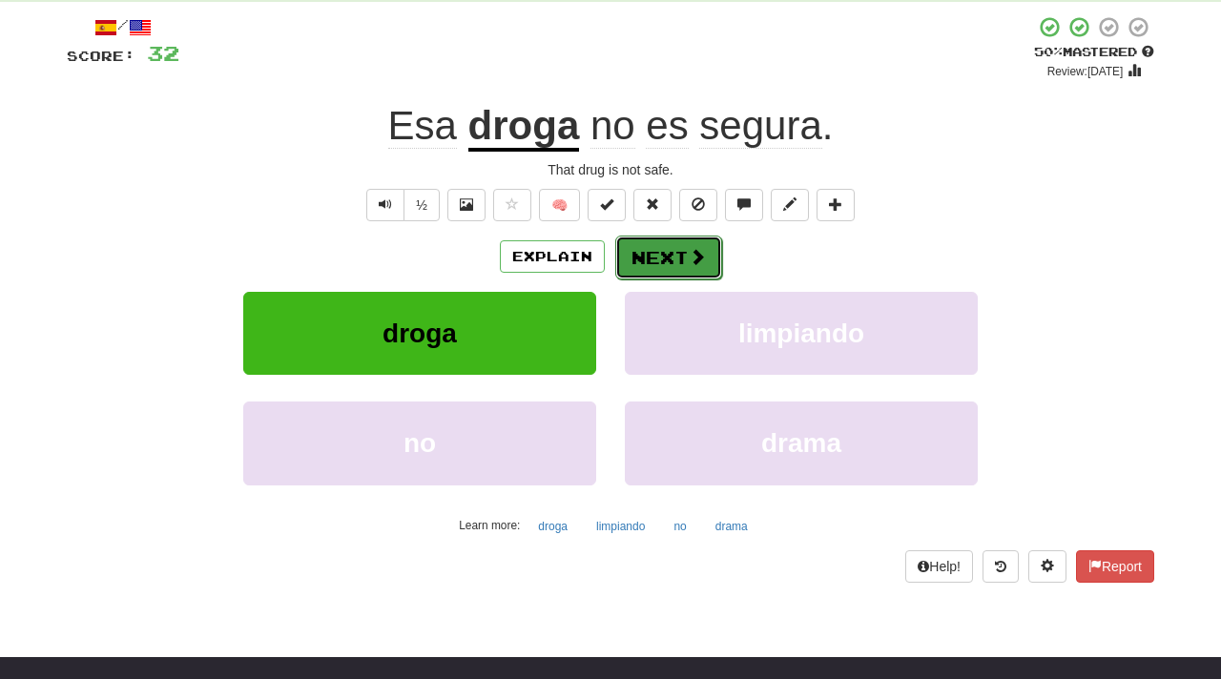
click at [674, 256] on button "Next" at bounding box center [668, 258] width 107 height 44
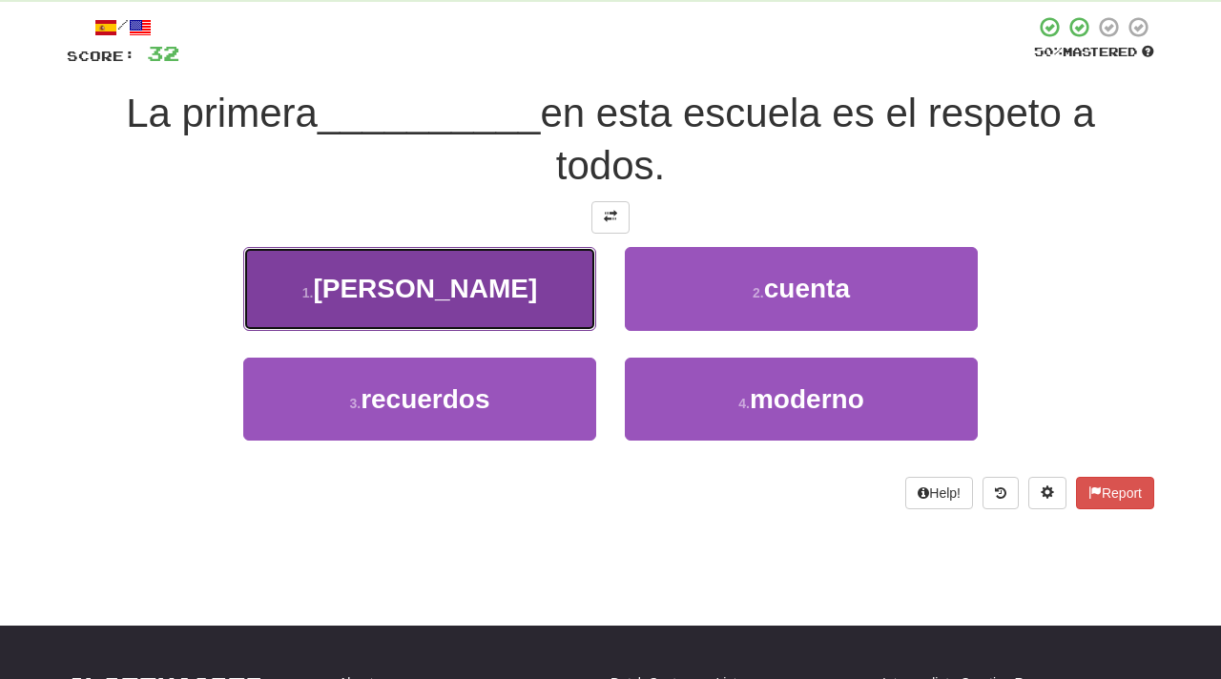
click at [480, 281] on button "1 . regla" at bounding box center [419, 288] width 353 height 83
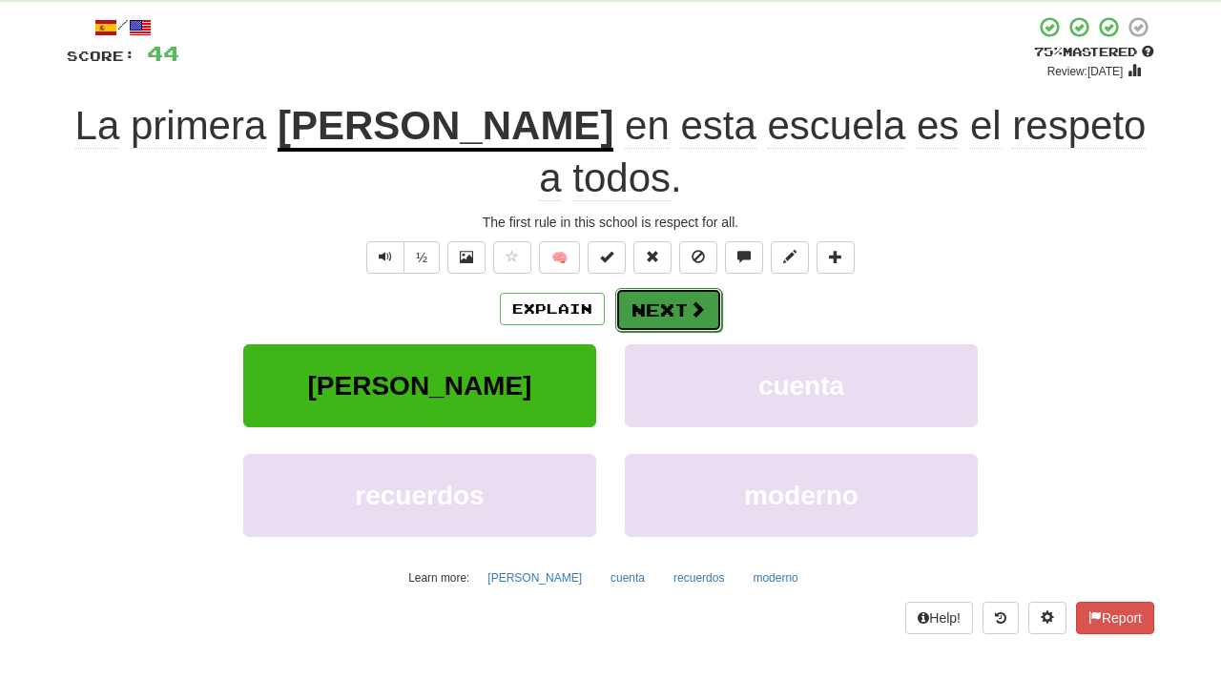
click at [686, 288] on button "Next" at bounding box center [668, 310] width 107 height 44
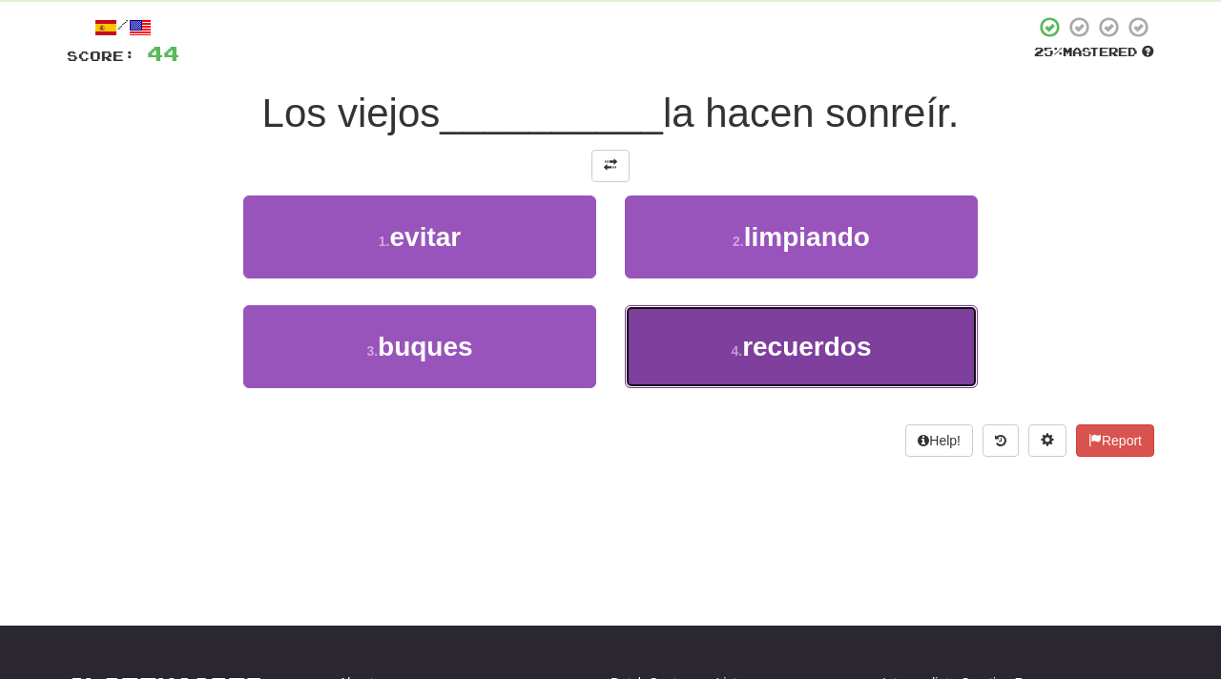
click at [767, 354] on span "recuerdos" at bounding box center [806, 347] width 129 height 30
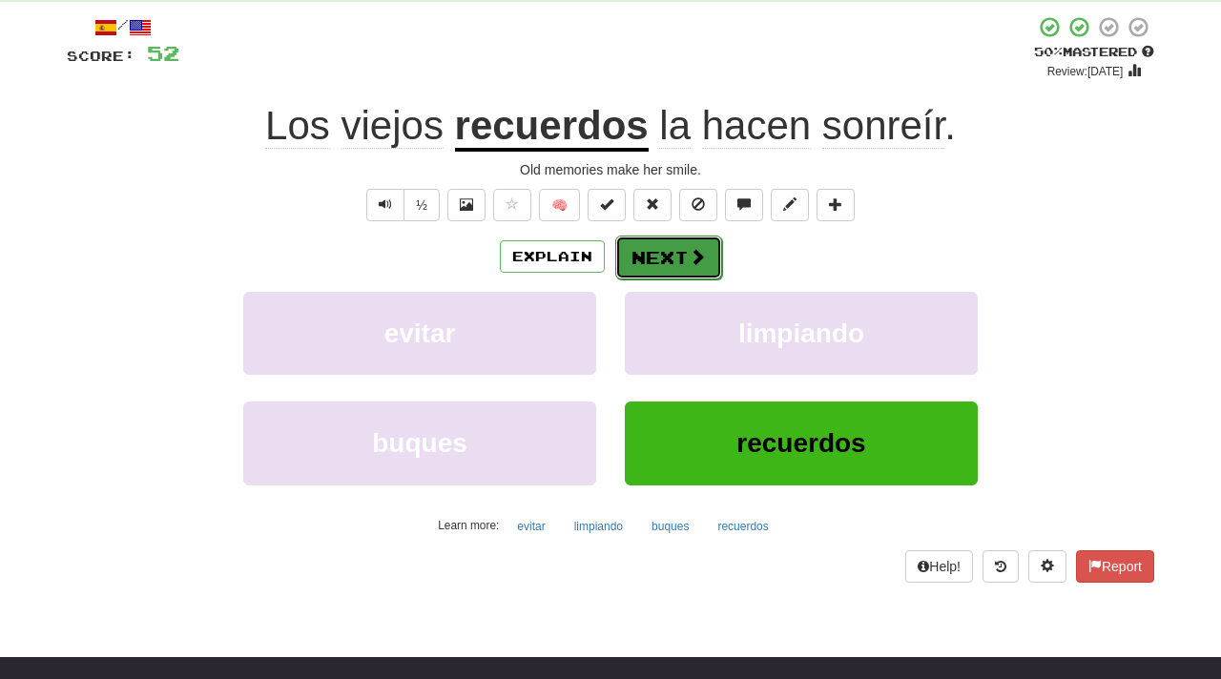
click at [663, 250] on button "Next" at bounding box center [668, 258] width 107 height 44
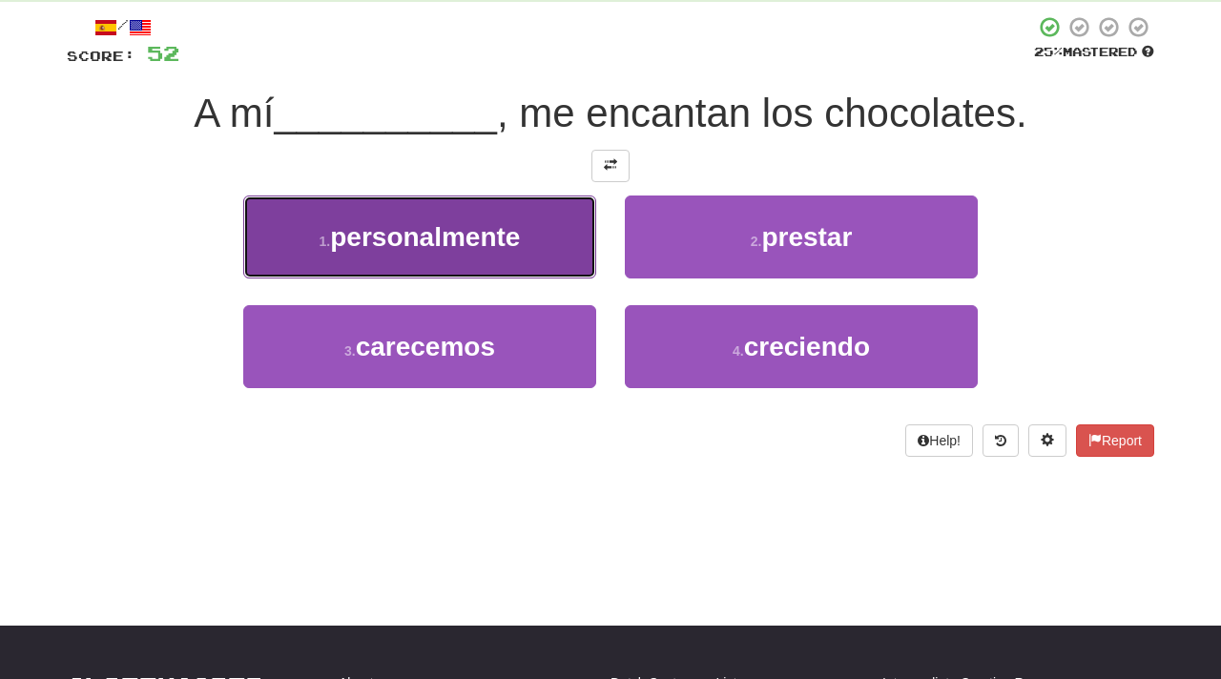
click at [496, 245] on span "personalmente" at bounding box center [425, 237] width 190 height 30
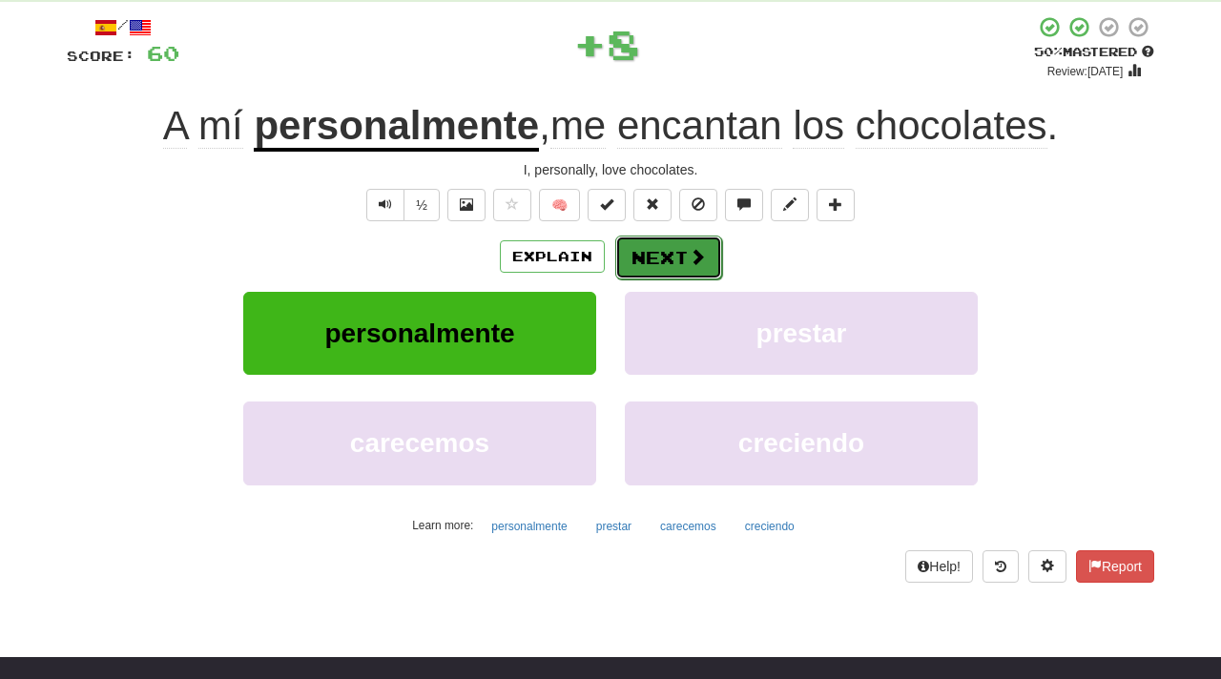
click at [679, 256] on button "Next" at bounding box center [668, 258] width 107 height 44
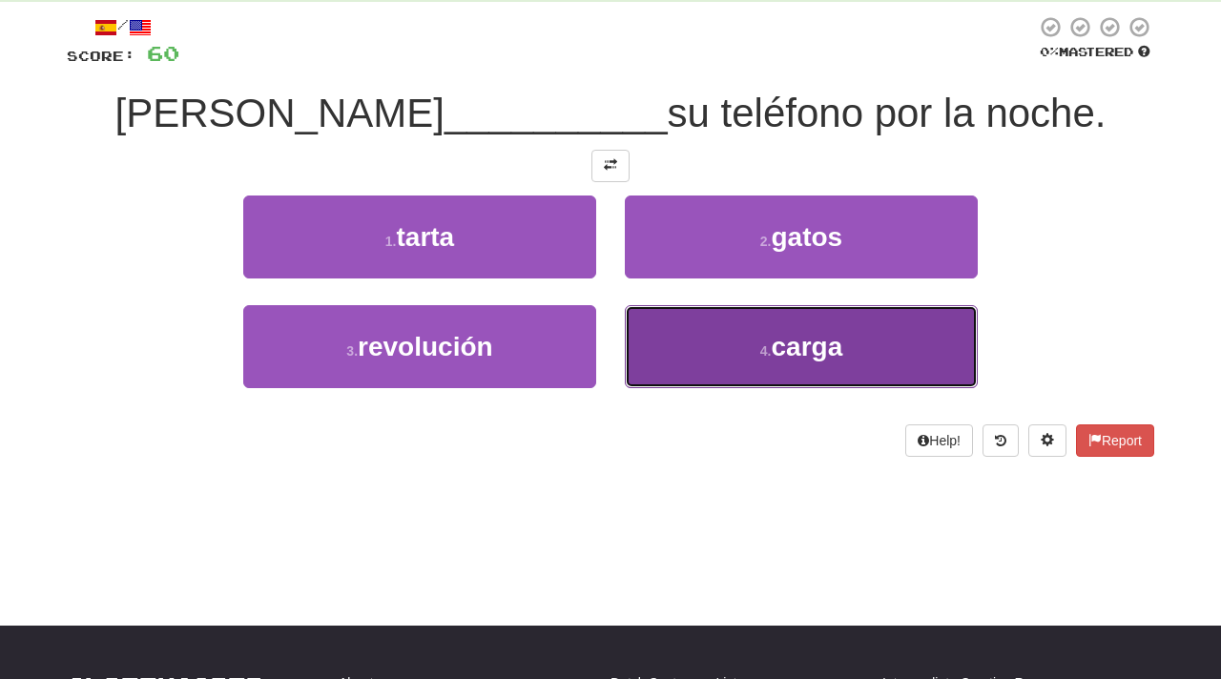
click at [785, 363] on button "4 . carga" at bounding box center [801, 346] width 353 height 83
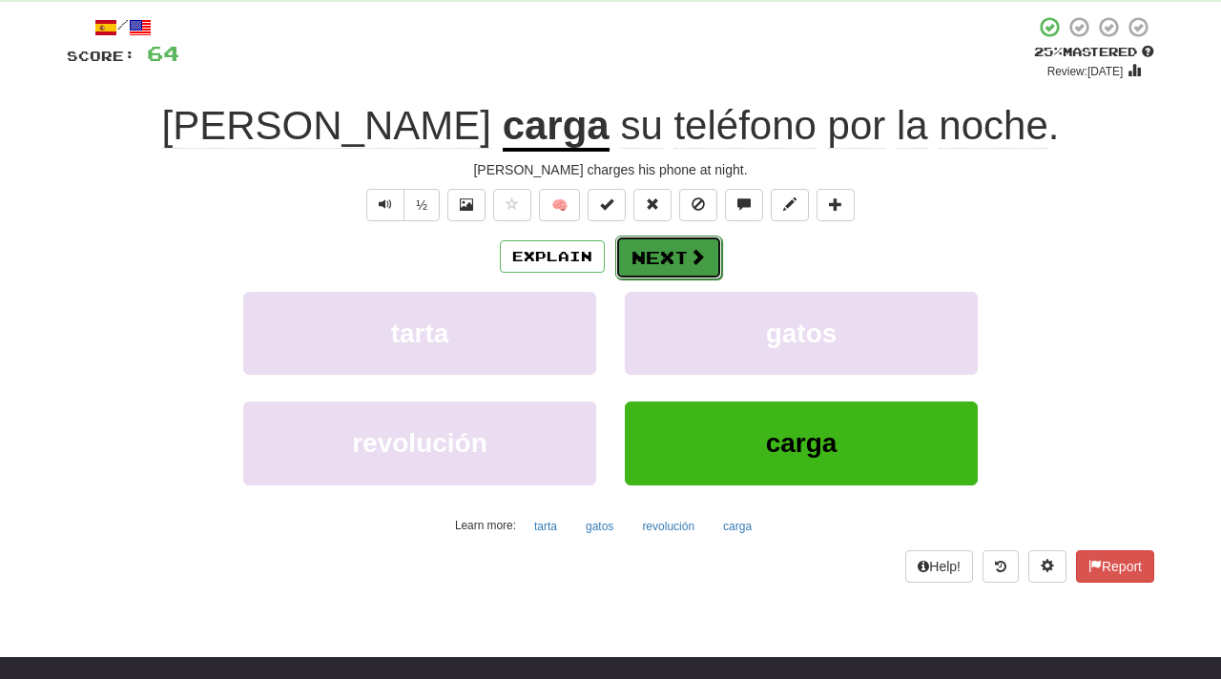
click at [675, 257] on button "Next" at bounding box center [668, 258] width 107 height 44
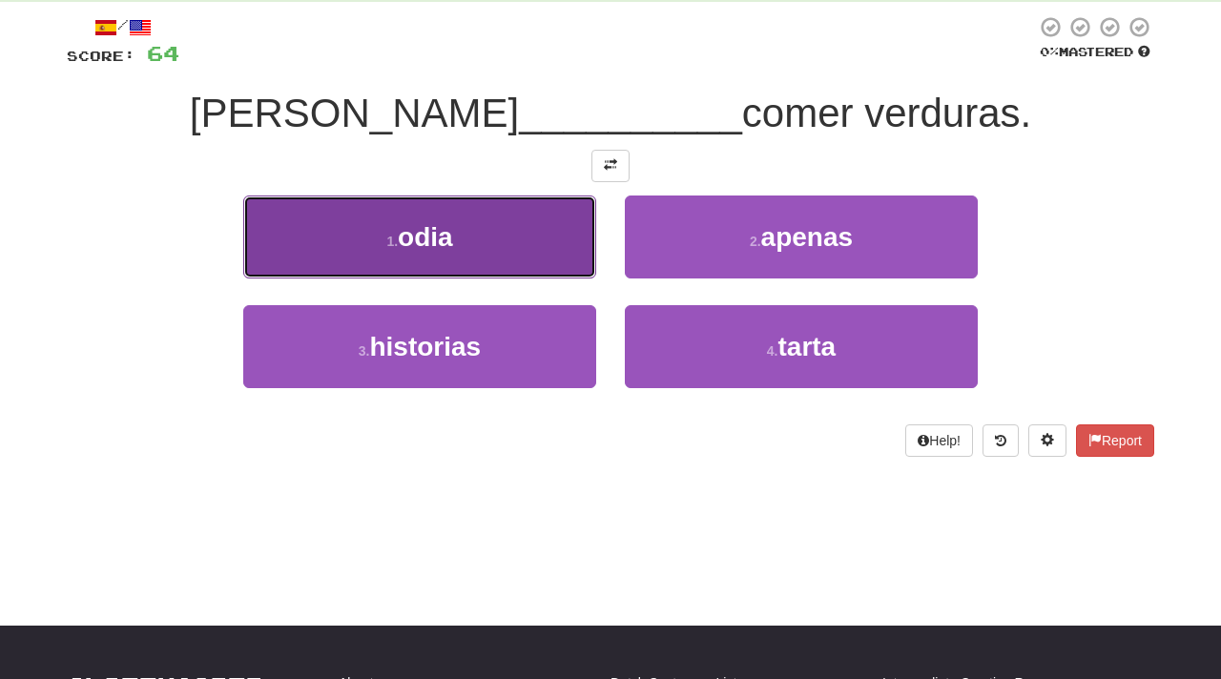
click at [450, 241] on span "odia" at bounding box center [425, 237] width 55 height 30
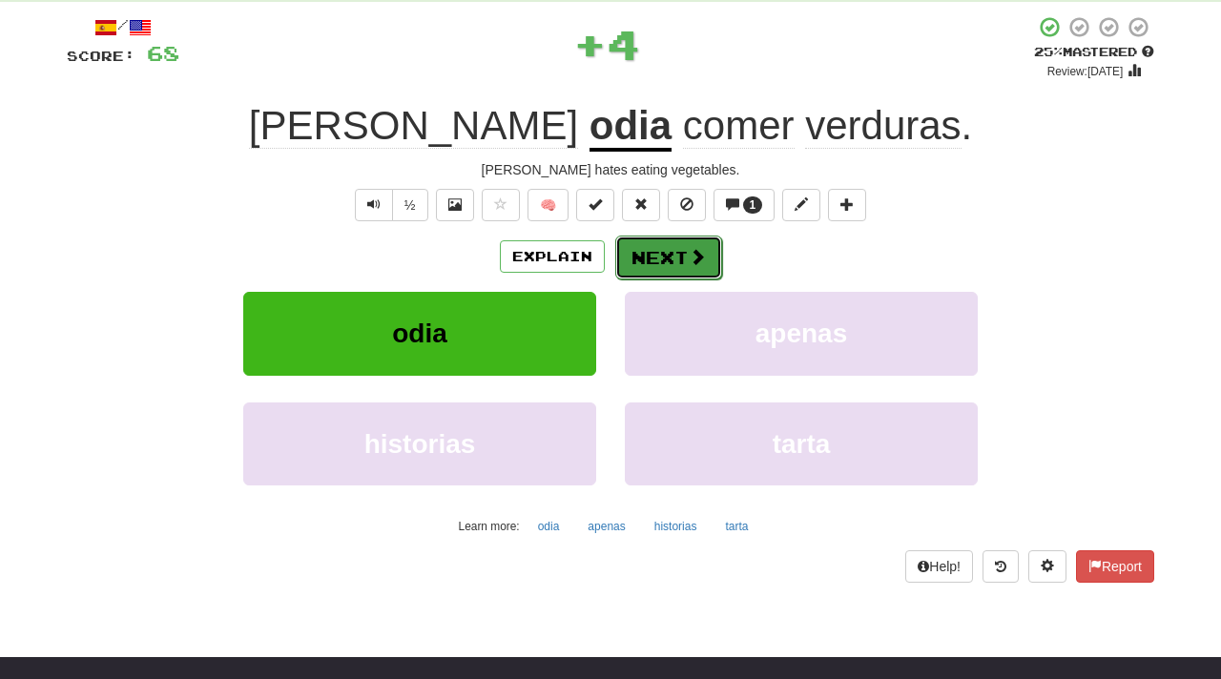
click at [682, 255] on button "Next" at bounding box center [668, 258] width 107 height 44
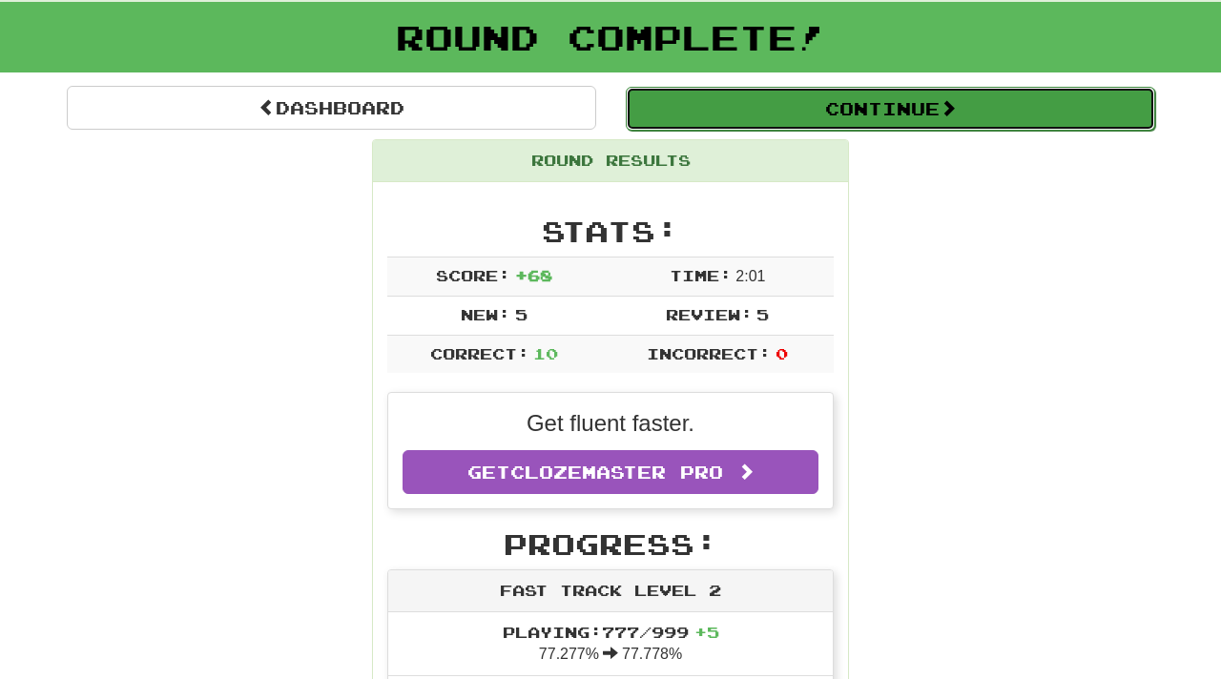
click at [942, 106] on button "Continue" at bounding box center [890, 109] width 529 height 44
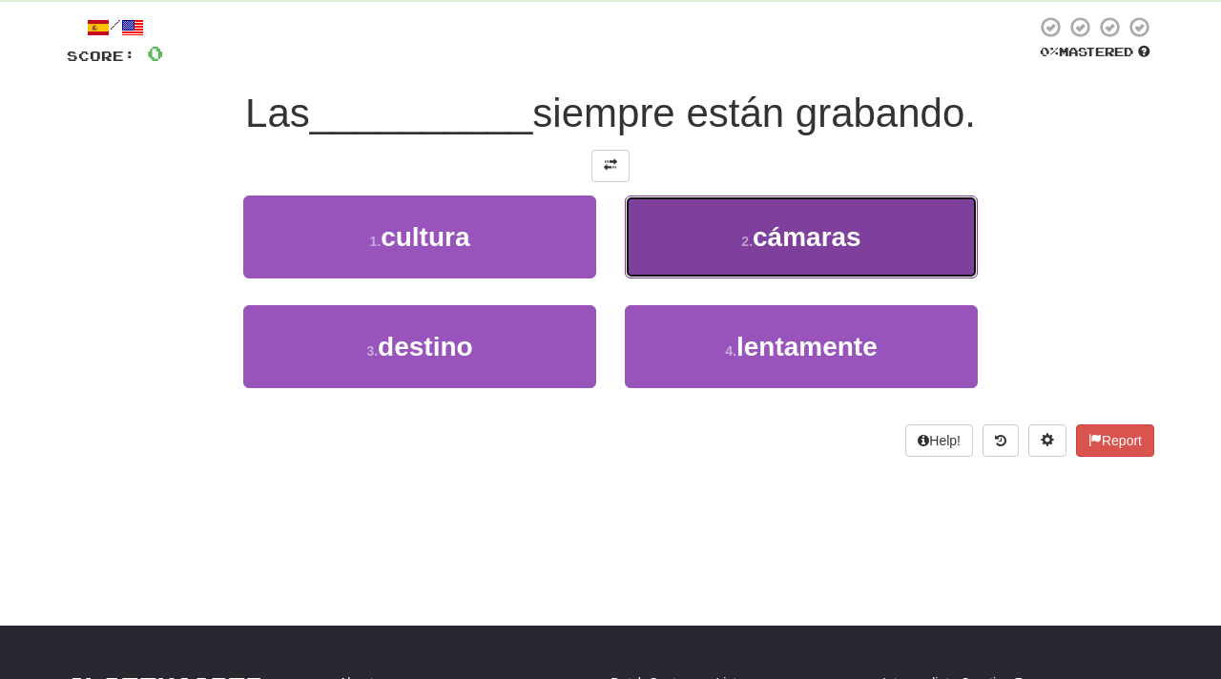
click at [744, 230] on button "2 . cámaras" at bounding box center [801, 236] width 353 height 83
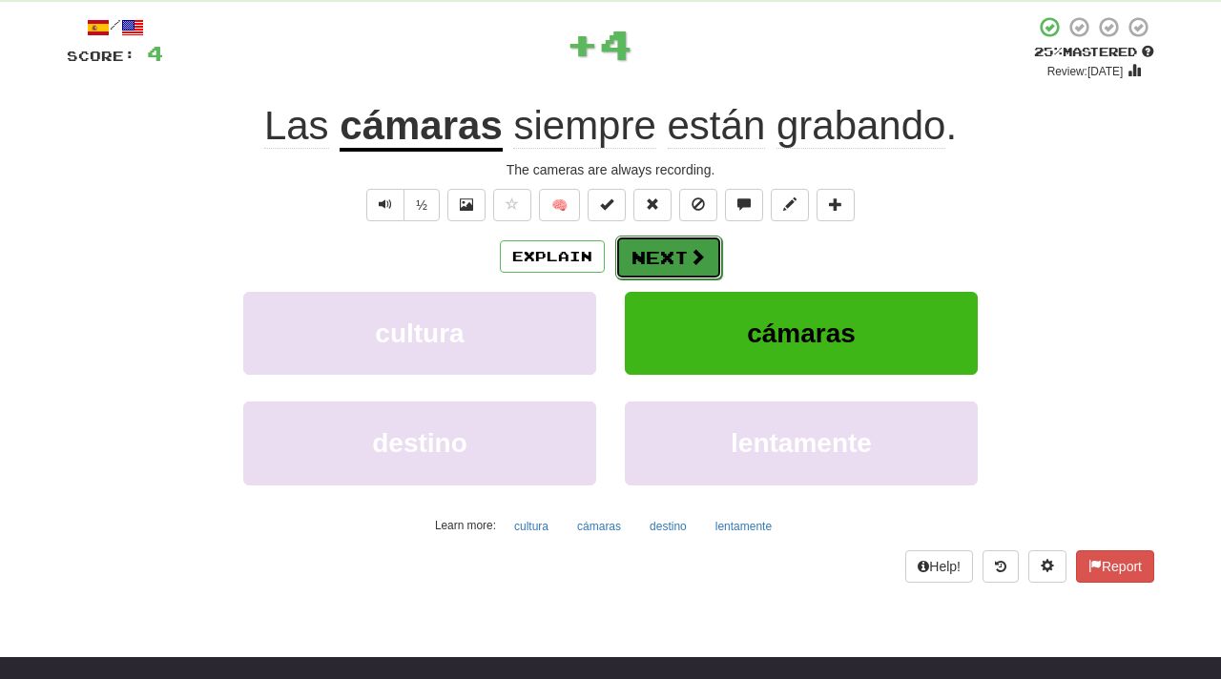
click at [668, 256] on button "Next" at bounding box center [668, 258] width 107 height 44
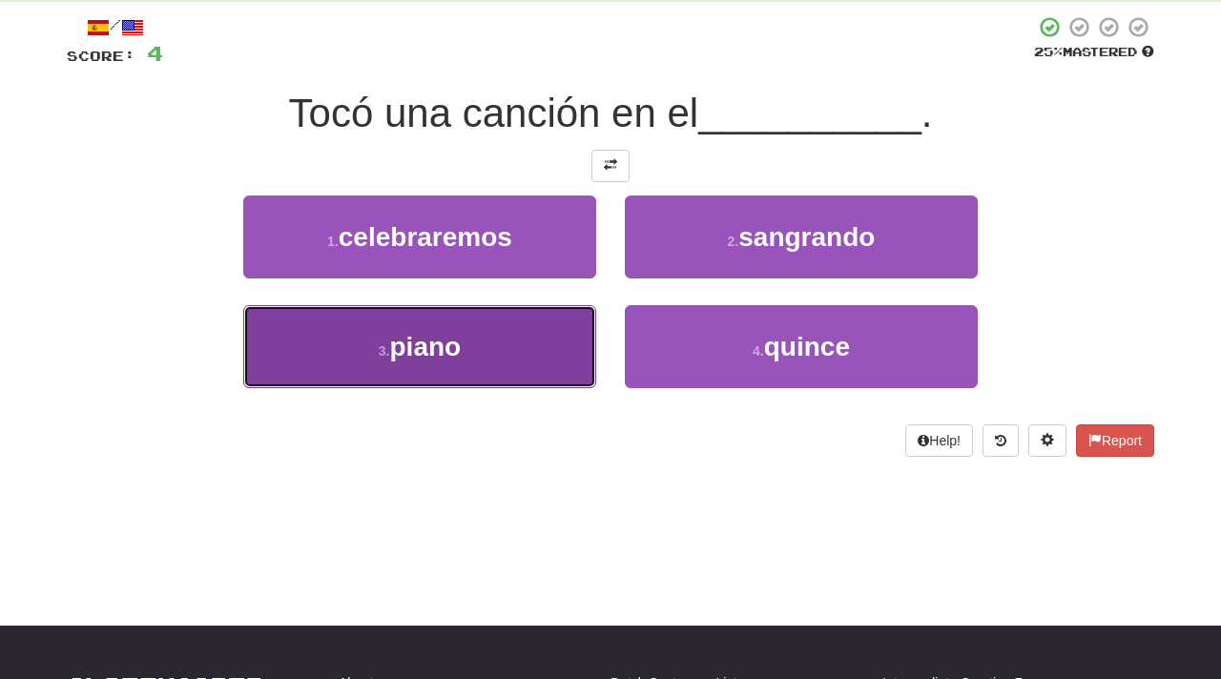
click at [482, 344] on button "3 . piano" at bounding box center [419, 346] width 353 height 83
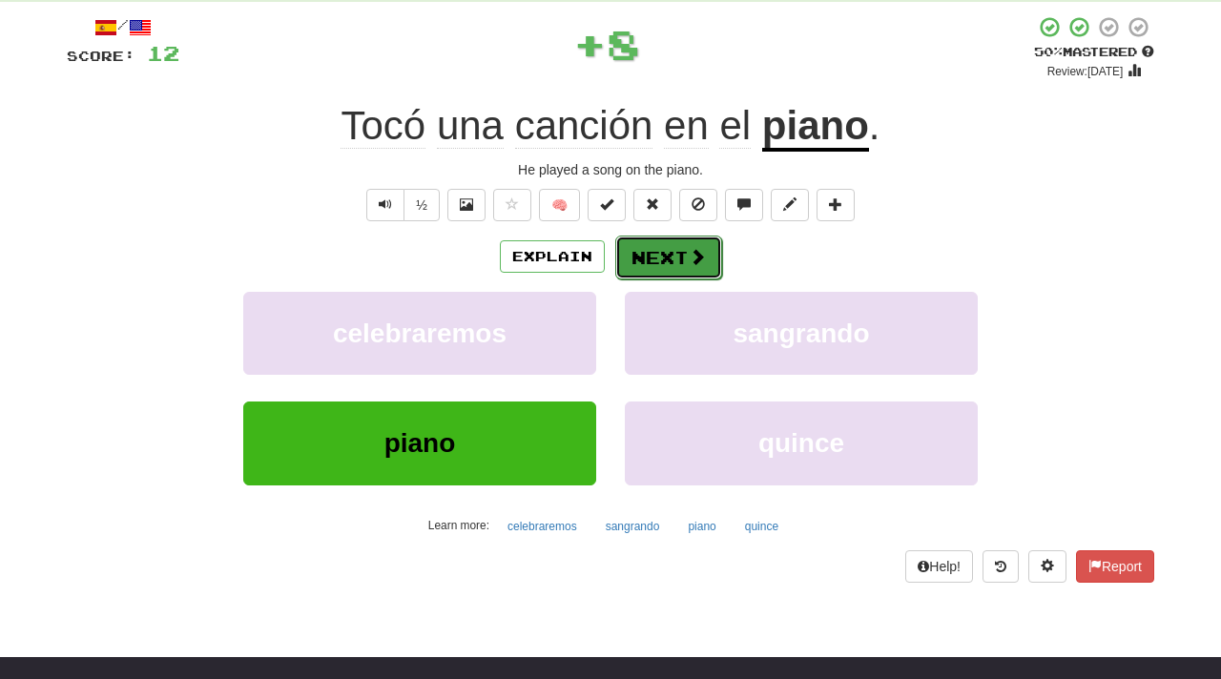
click at [678, 251] on button "Next" at bounding box center [668, 258] width 107 height 44
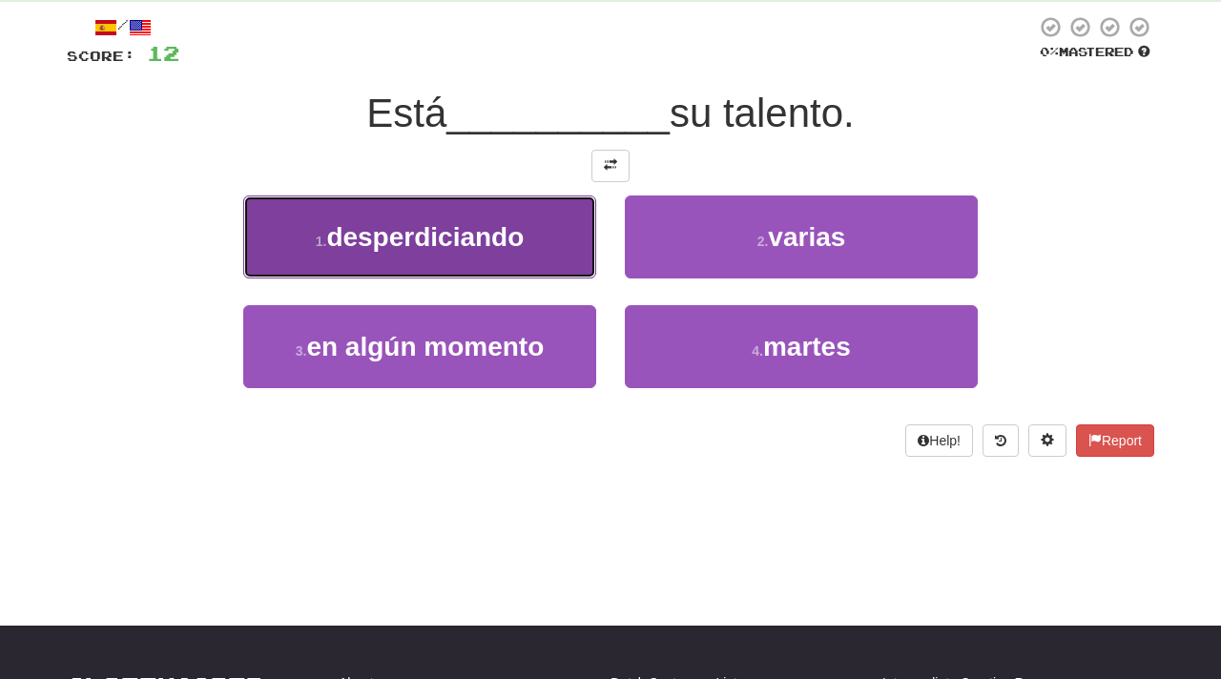
click at [437, 248] on span "desperdiciando" at bounding box center [424, 237] width 197 height 30
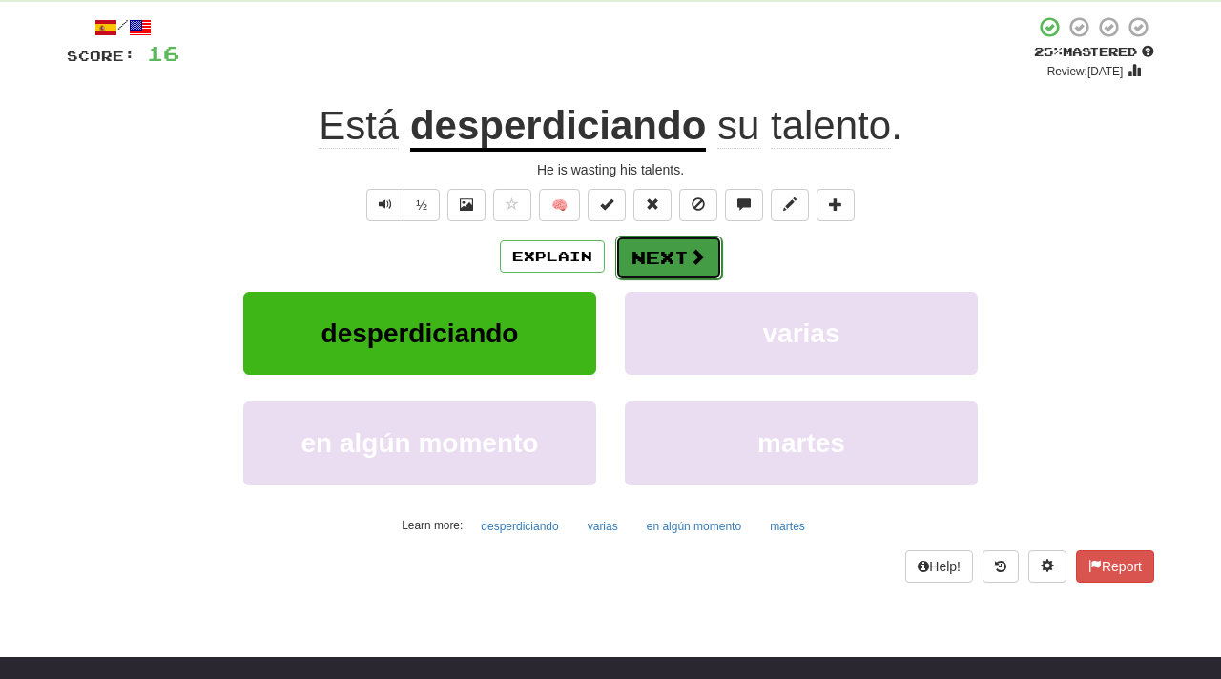
click at [672, 257] on button "Next" at bounding box center [668, 258] width 107 height 44
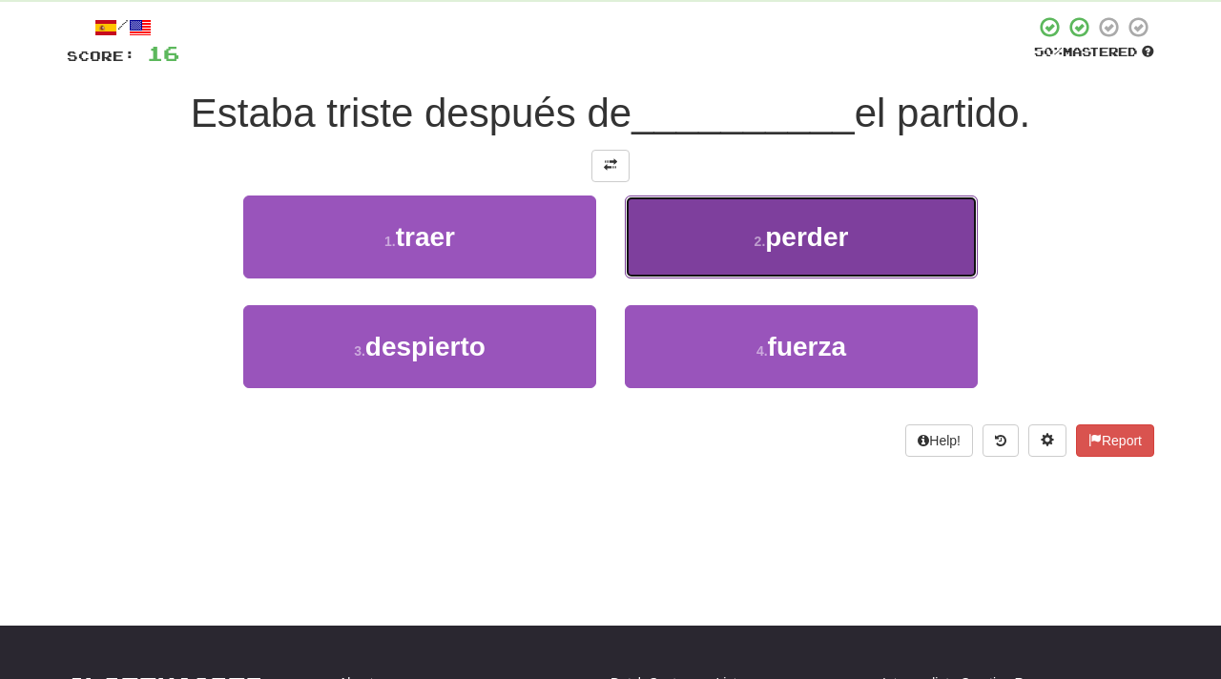
click at [769, 241] on span "perder" at bounding box center [806, 237] width 83 height 30
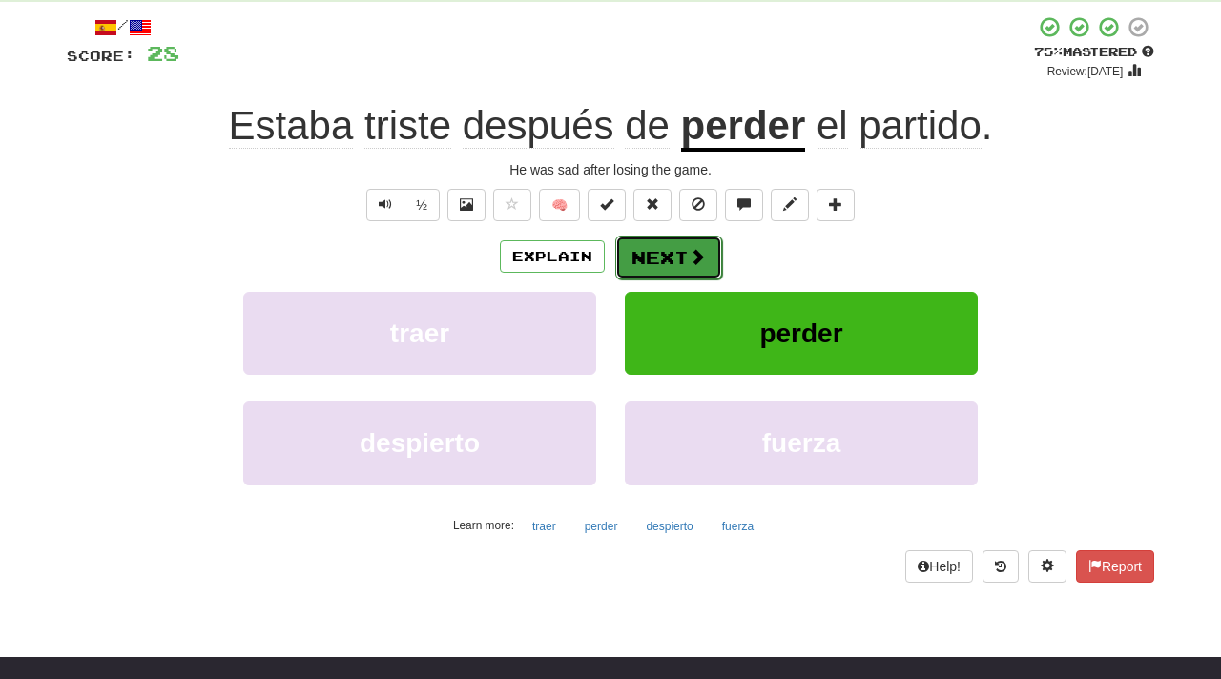
click at [681, 252] on button "Next" at bounding box center [668, 258] width 107 height 44
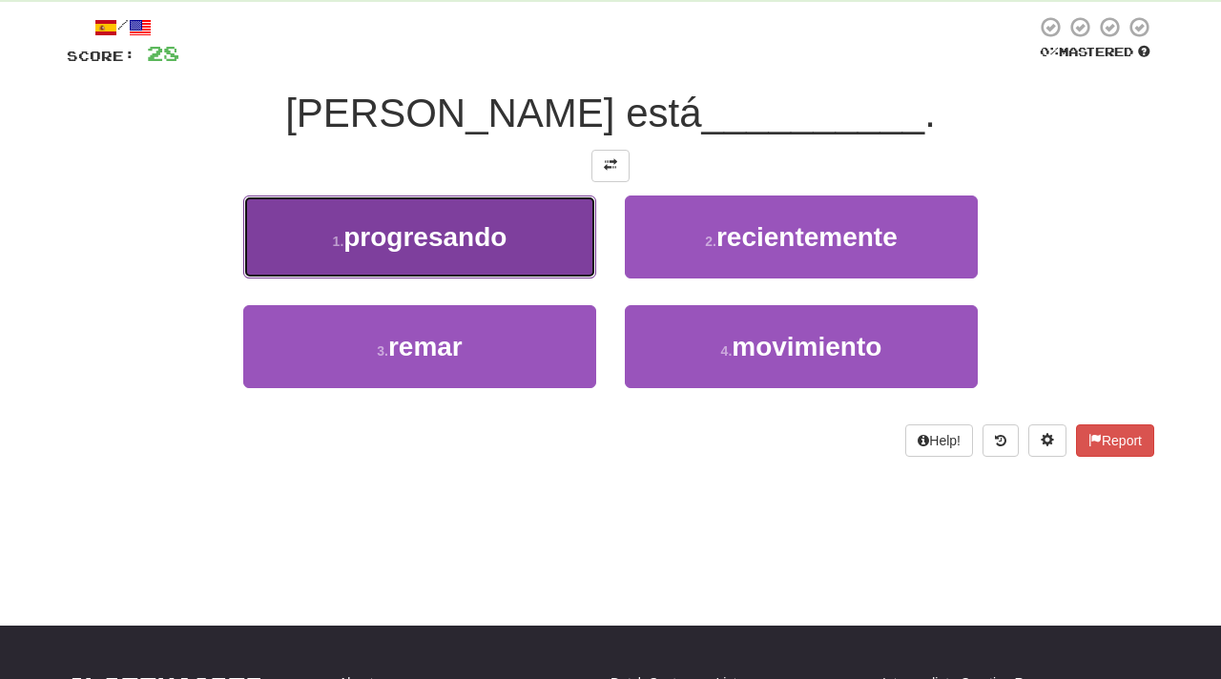
click at [439, 244] on span "progresando" at bounding box center [424, 237] width 163 height 30
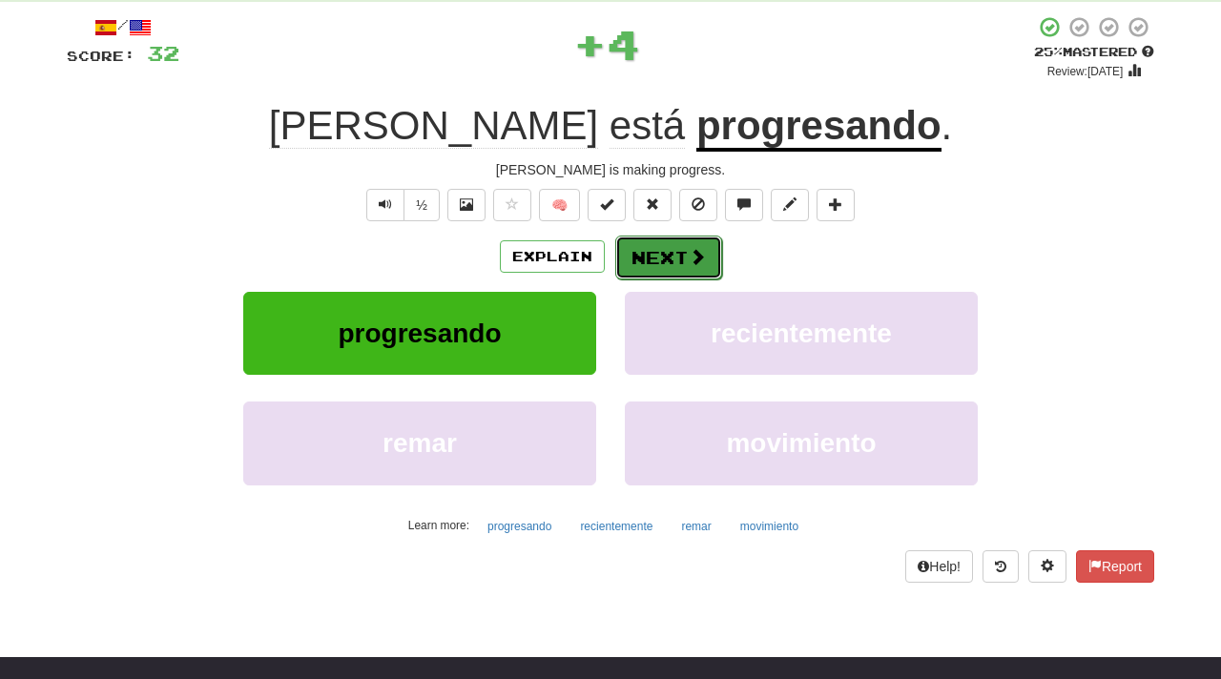
click at [671, 256] on button "Next" at bounding box center [668, 258] width 107 height 44
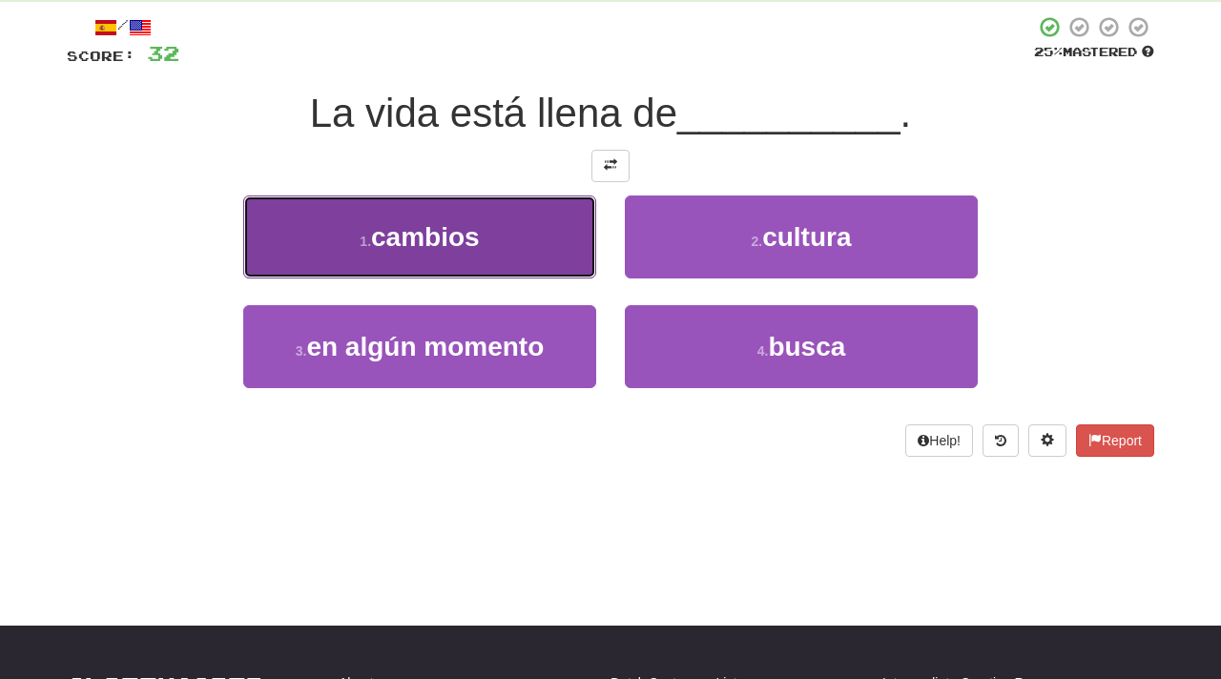
click at [400, 242] on span "cambios" at bounding box center [425, 237] width 109 height 30
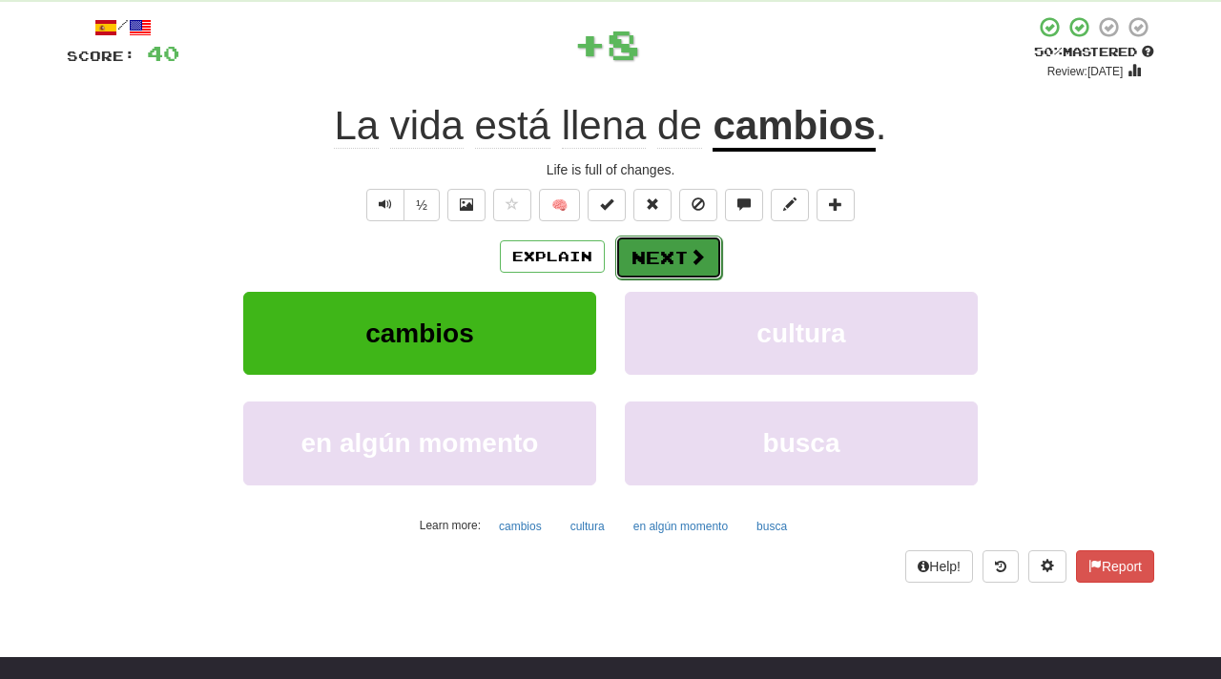
click at [673, 253] on button "Next" at bounding box center [668, 258] width 107 height 44
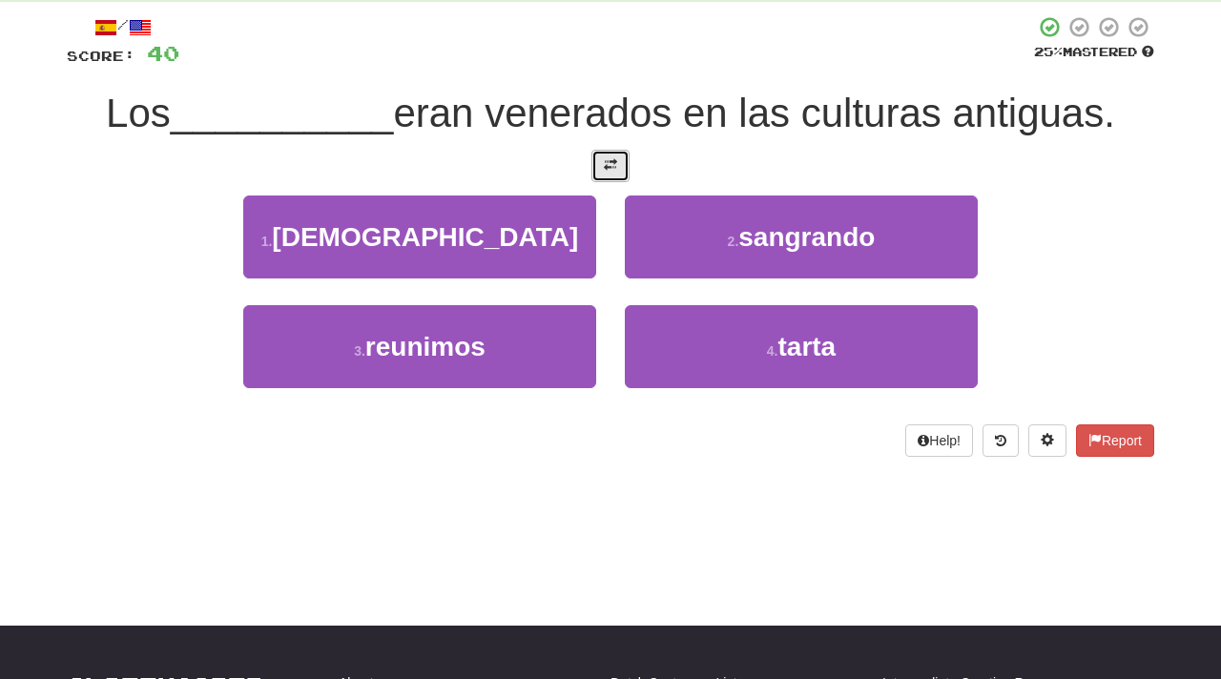
click at [617, 163] on button at bounding box center [610, 166] width 38 height 32
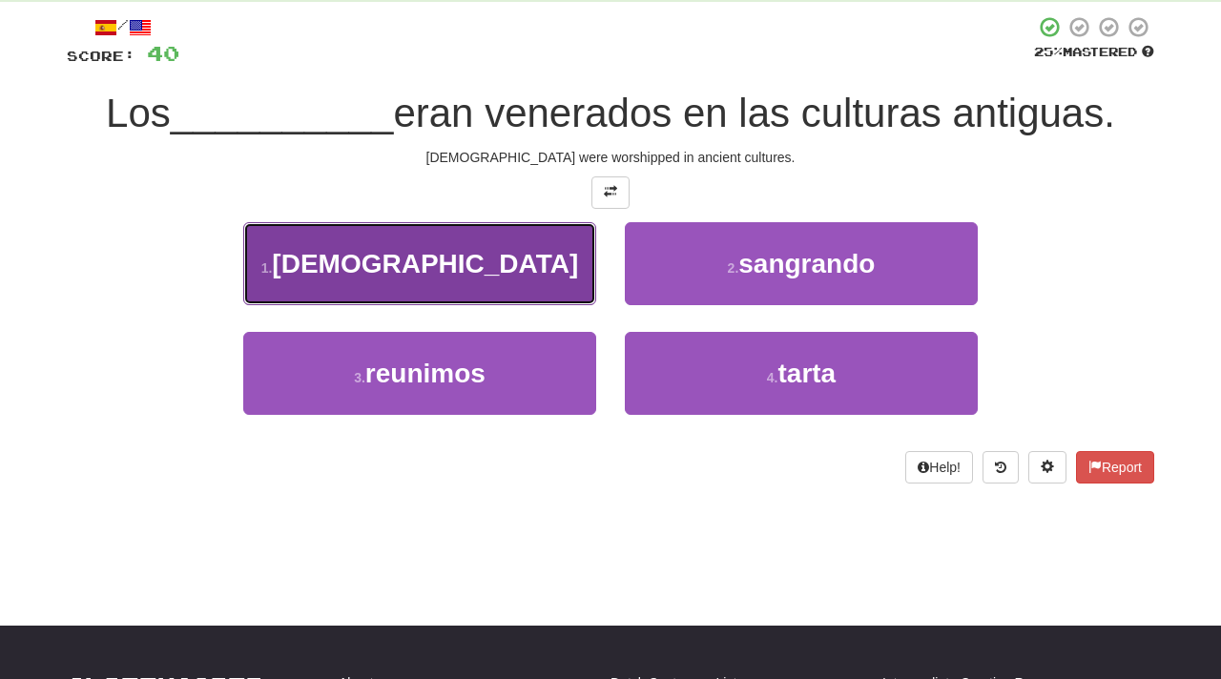
click at [467, 278] on button "1 . dioses" at bounding box center [419, 263] width 353 height 83
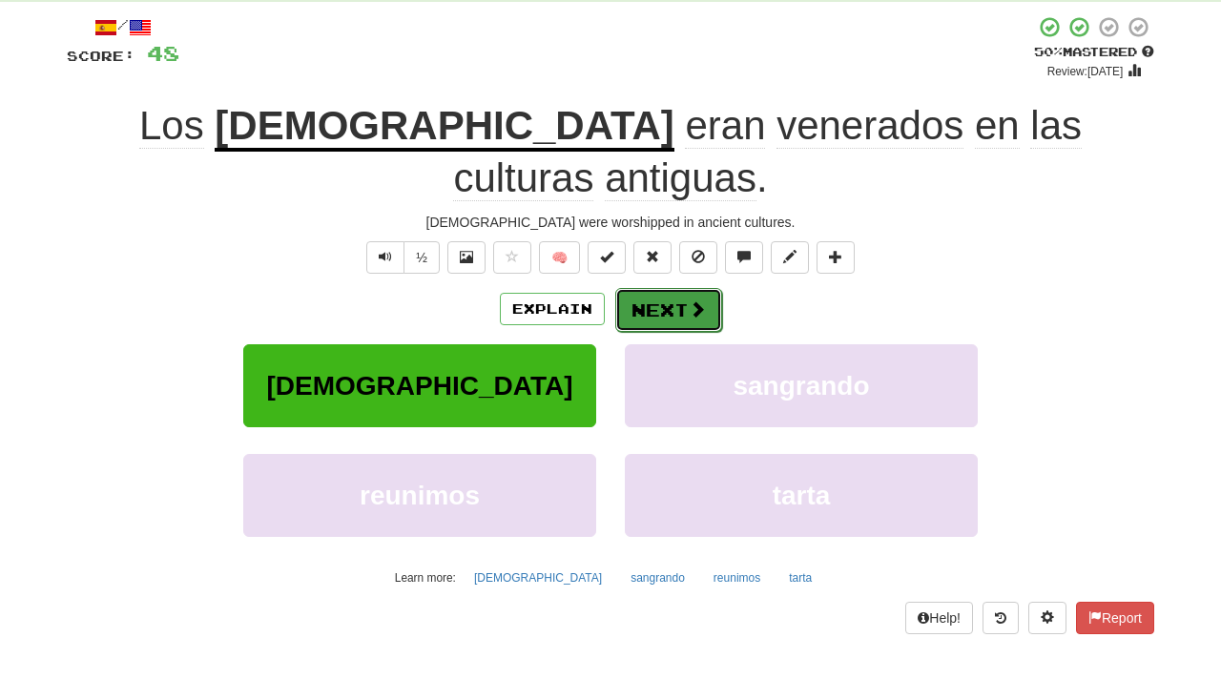
click at [671, 288] on button "Next" at bounding box center [668, 310] width 107 height 44
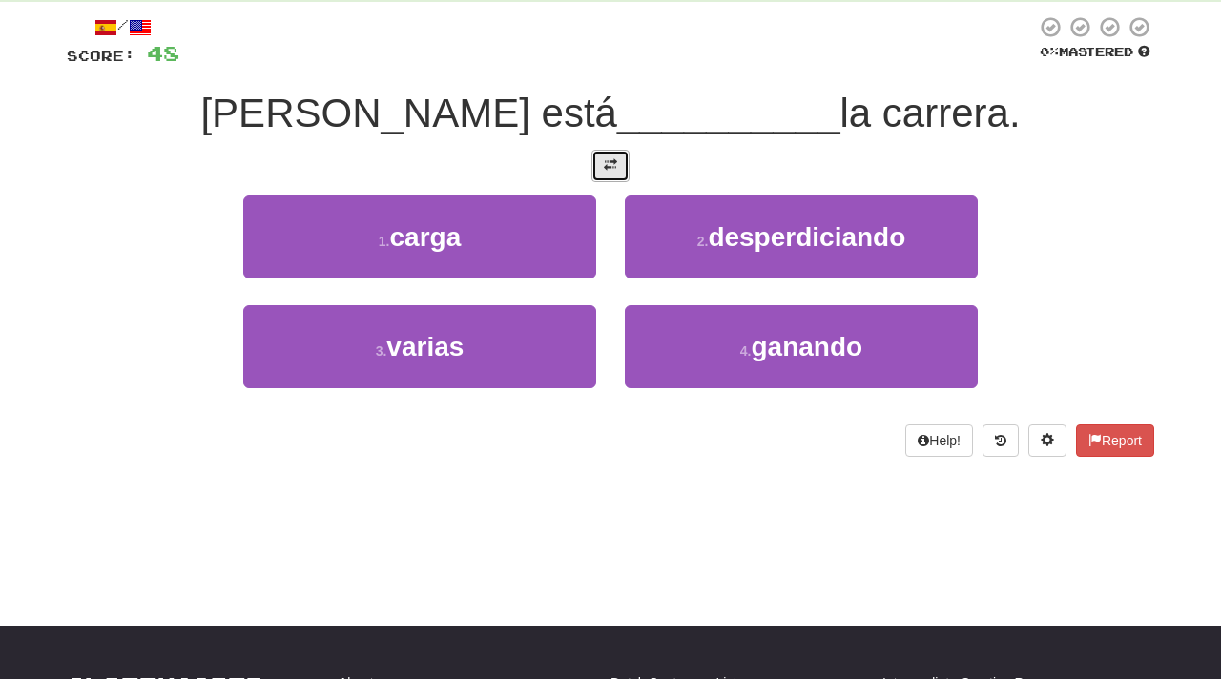
click at [614, 169] on span at bounding box center [610, 164] width 13 height 13
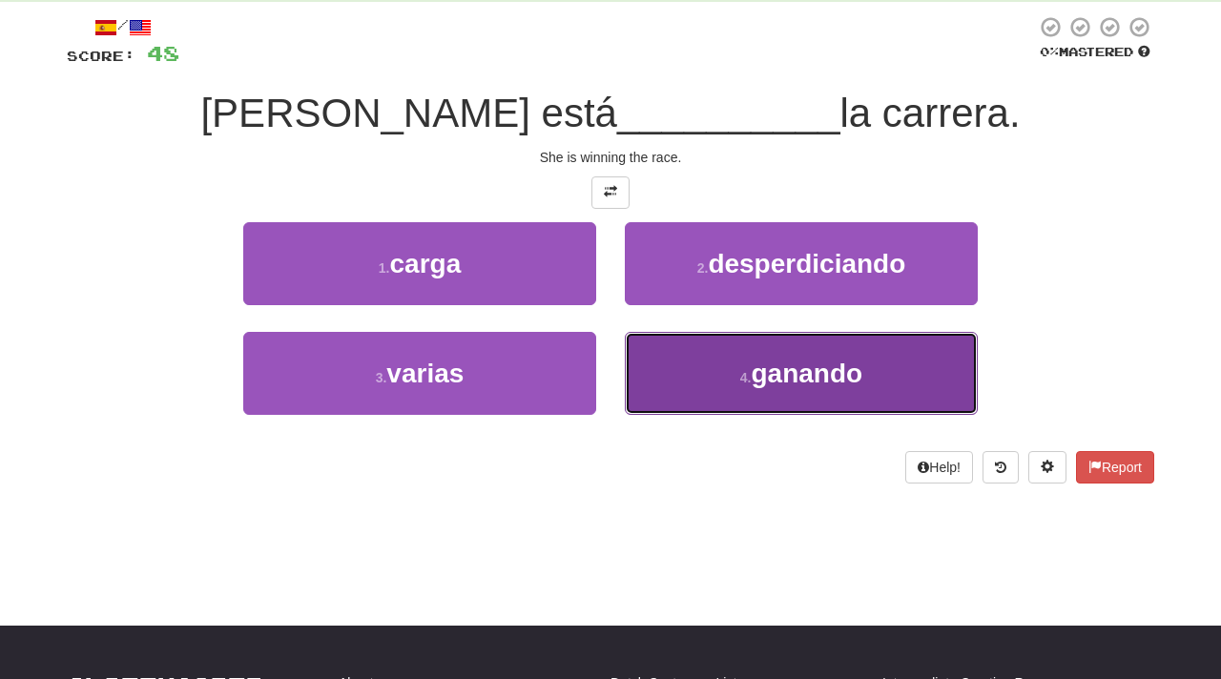
click at [848, 381] on span "ganando" at bounding box center [807, 374] width 112 height 30
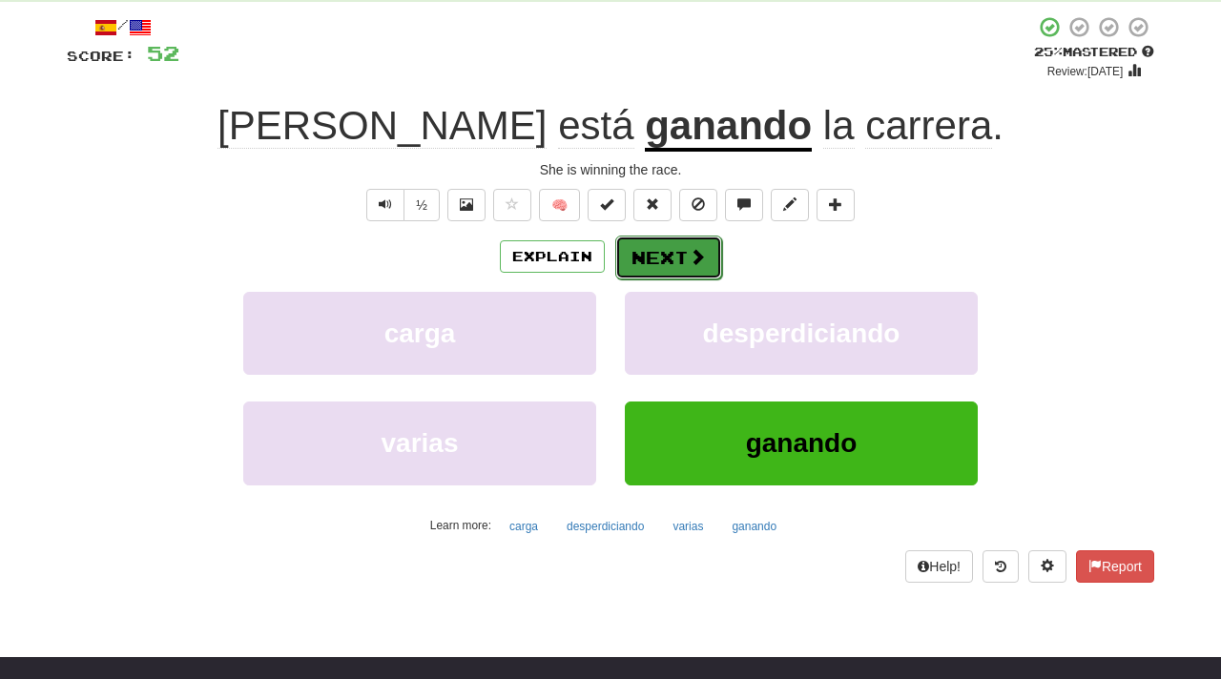
click at [670, 257] on button "Next" at bounding box center [668, 258] width 107 height 44
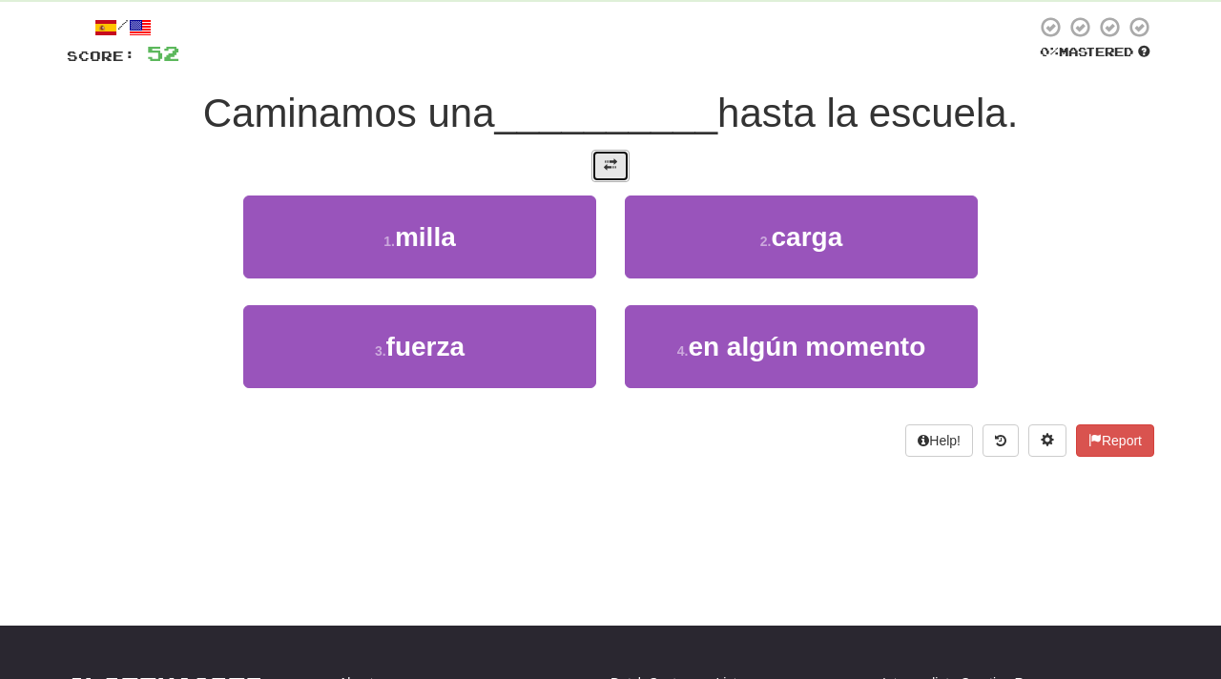
click at [611, 165] on span at bounding box center [610, 164] width 13 height 13
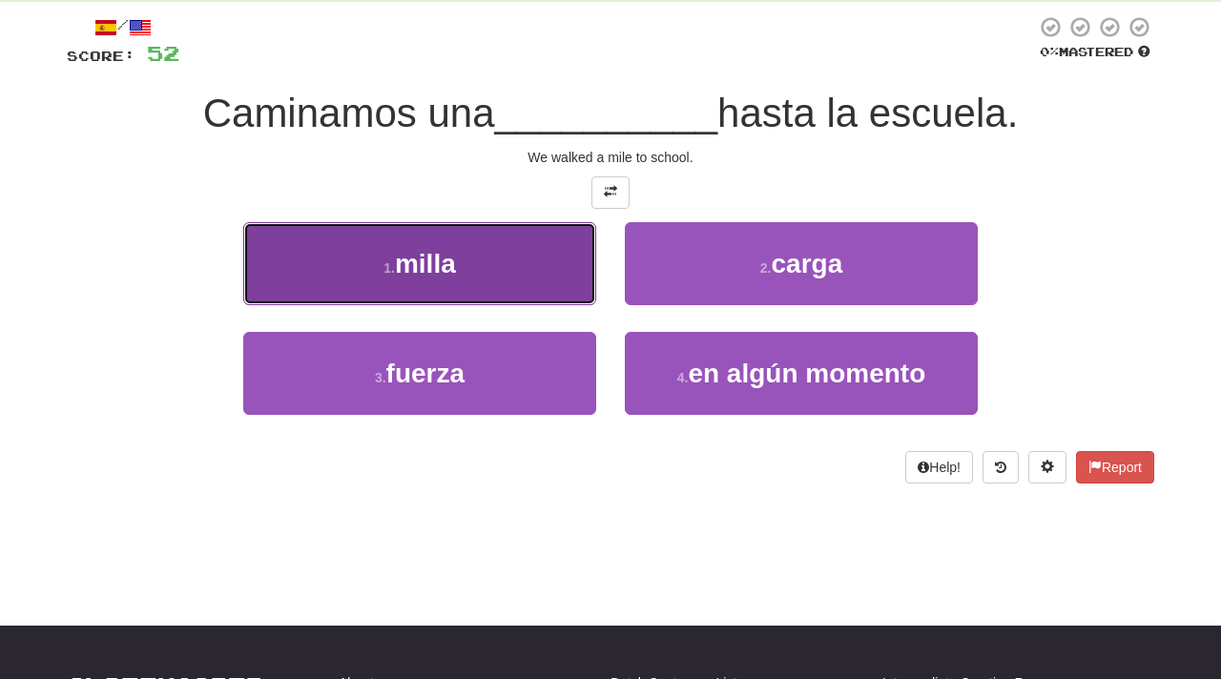
click at [478, 247] on button "1 . milla" at bounding box center [419, 263] width 353 height 83
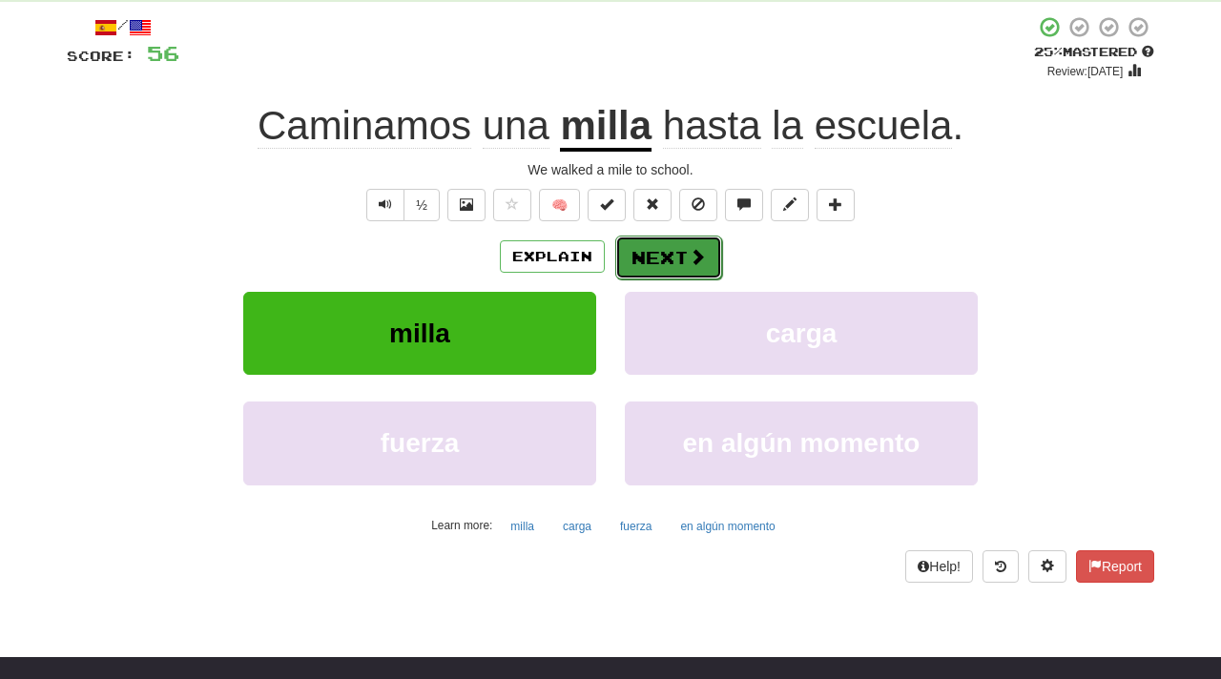
click at [666, 255] on button "Next" at bounding box center [668, 258] width 107 height 44
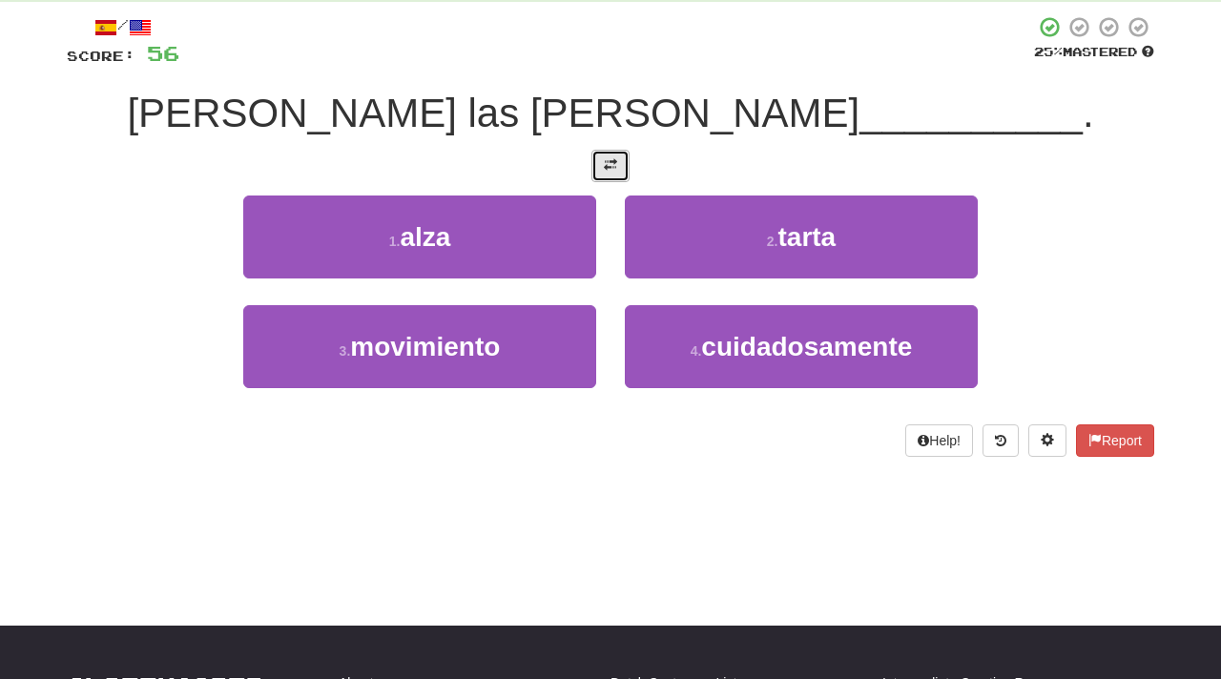
click at [610, 162] on span at bounding box center [610, 164] width 13 height 13
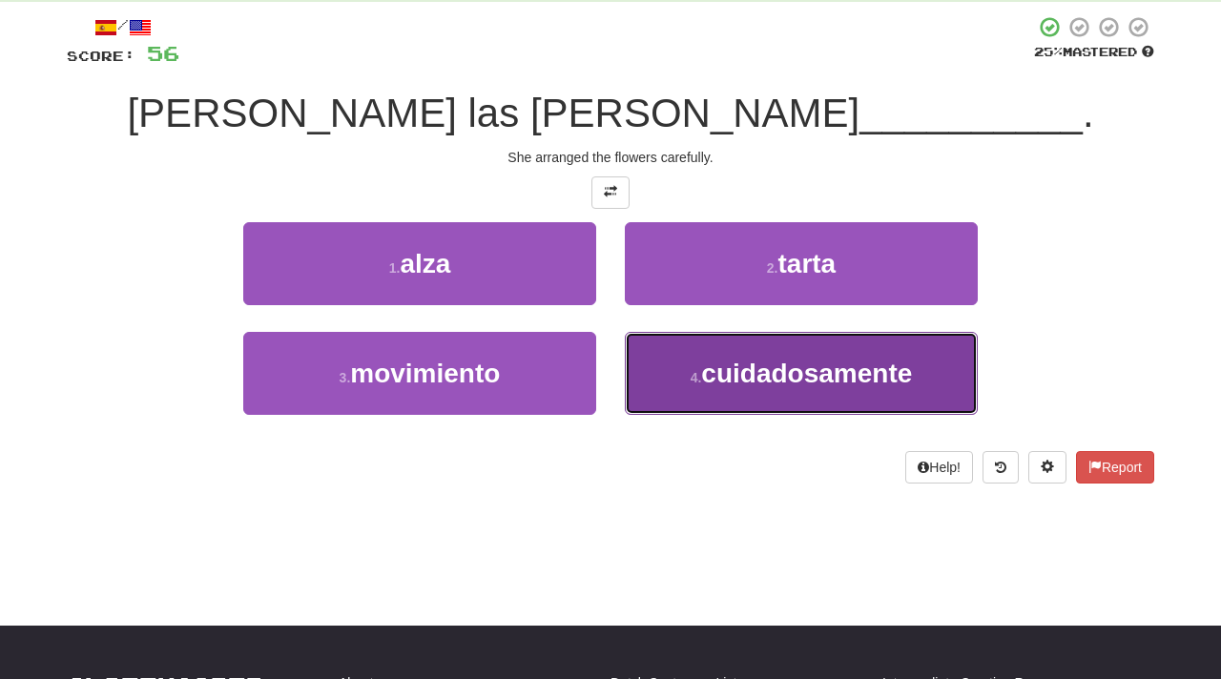
click at [805, 371] on span "cuidadosamente" at bounding box center [806, 374] width 211 height 30
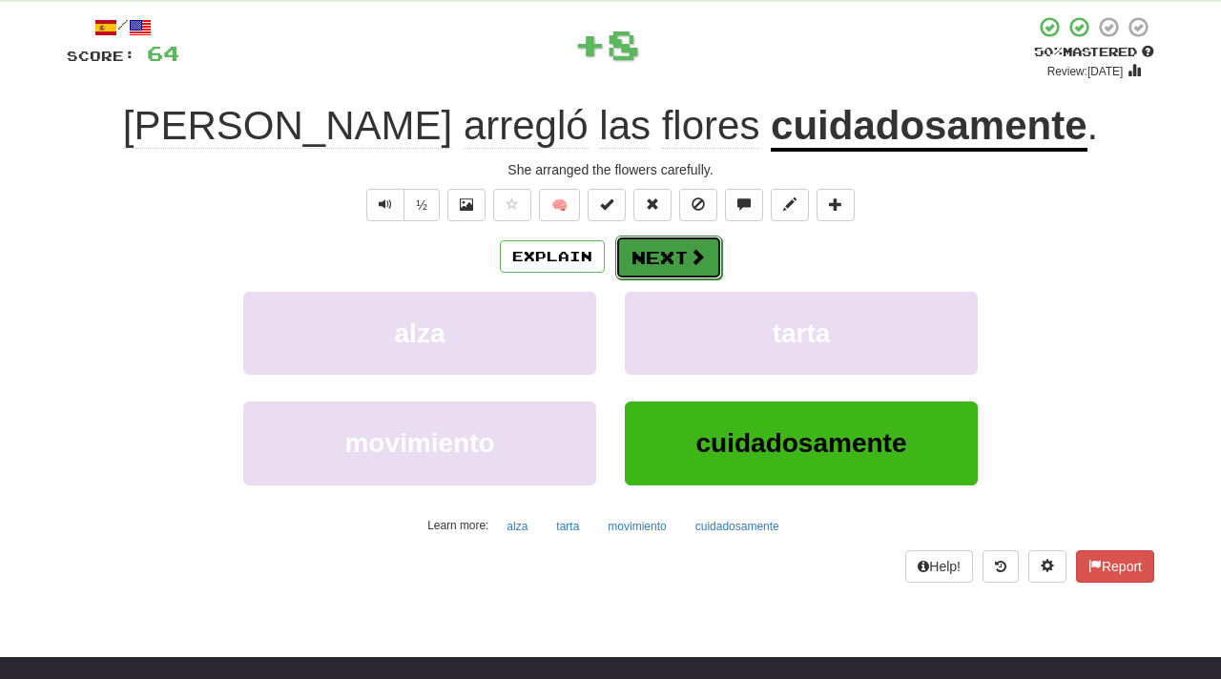
click at [666, 261] on button "Next" at bounding box center [668, 258] width 107 height 44
